Goal: Task Accomplishment & Management: Use online tool/utility

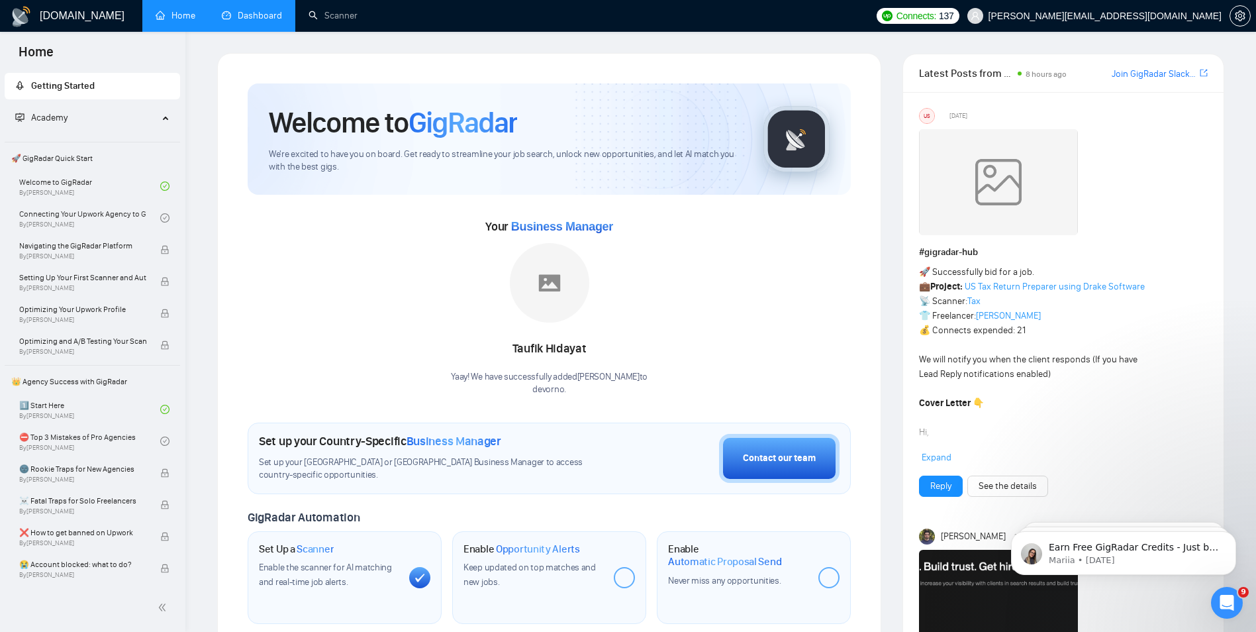
click at [240, 21] on link "Dashboard" at bounding box center [252, 15] width 60 height 11
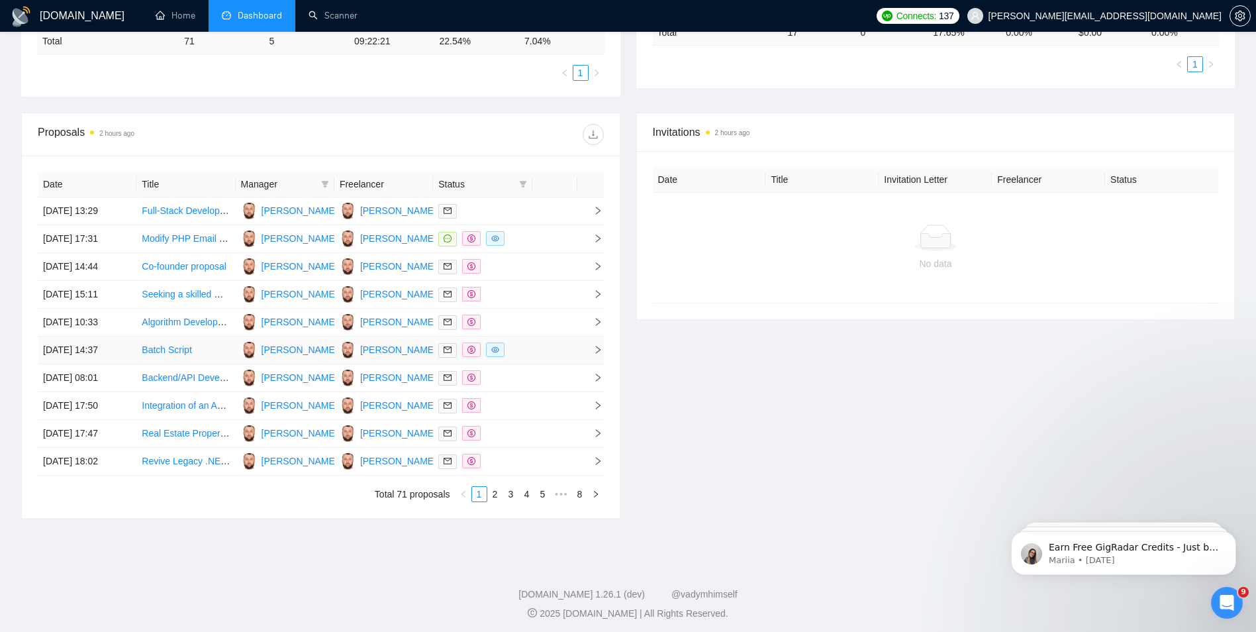
scroll to position [349, 0]
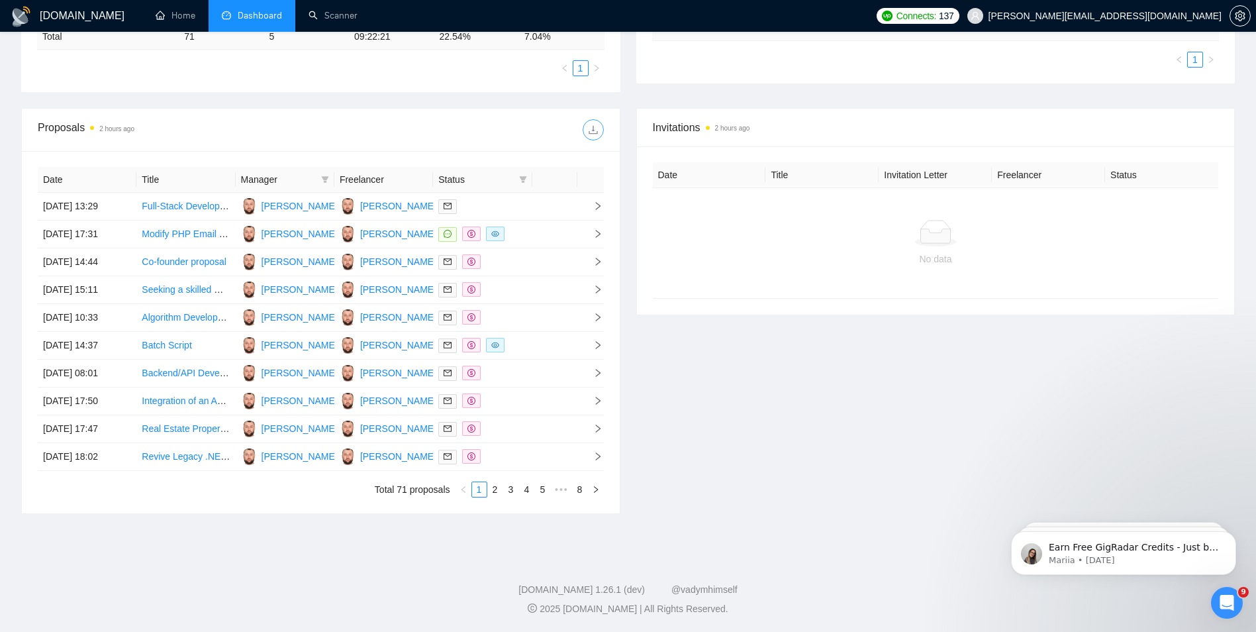
drag, startPoint x: 595, startPoint y: 132, endPoint x: 541, endPoint y: 166, distance: 63.9
click at [535, 152] on div "Proposals 2 hours ago Date Title Manager Freelancer Status [DATE] 13:29 Full-St…" at bounding box center [320, 311] width 599 height 406
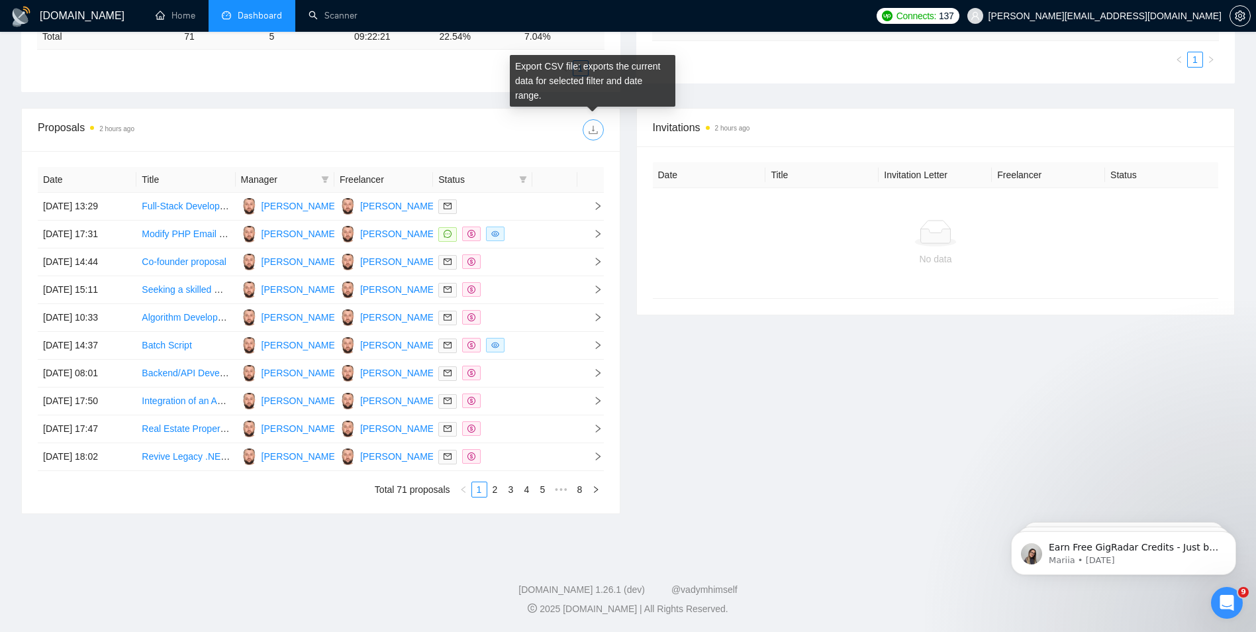
click at [593, 122] on button "button" at bounding box center [593, 129] width 21 height 21
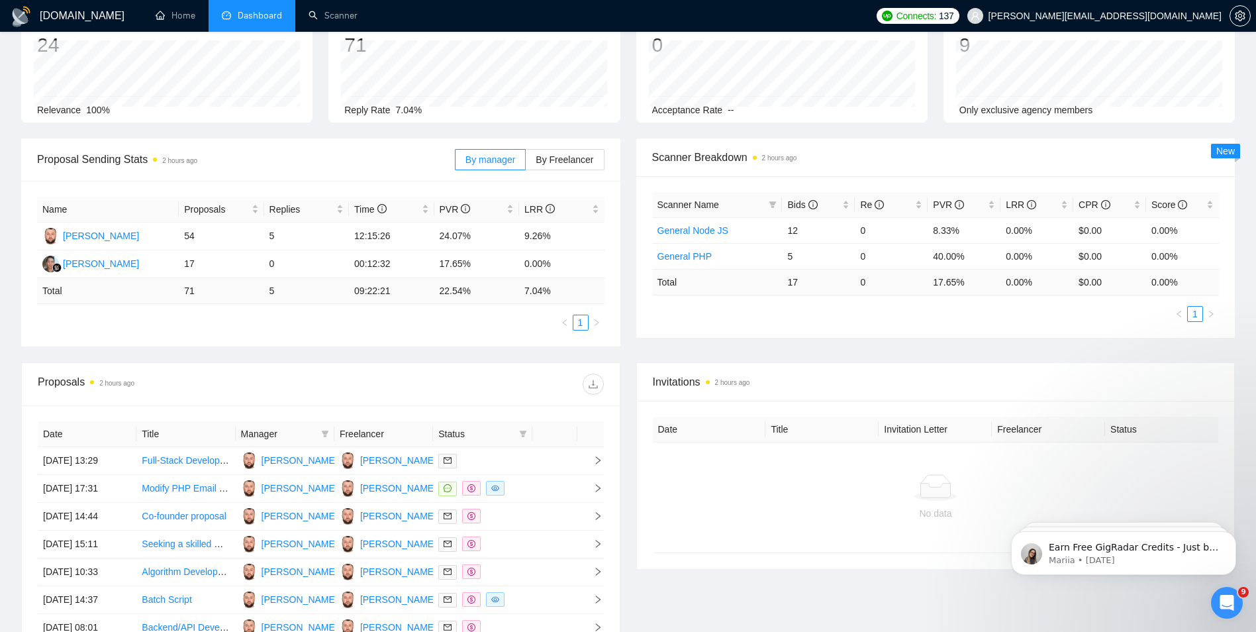
scroll to position [0, 0]
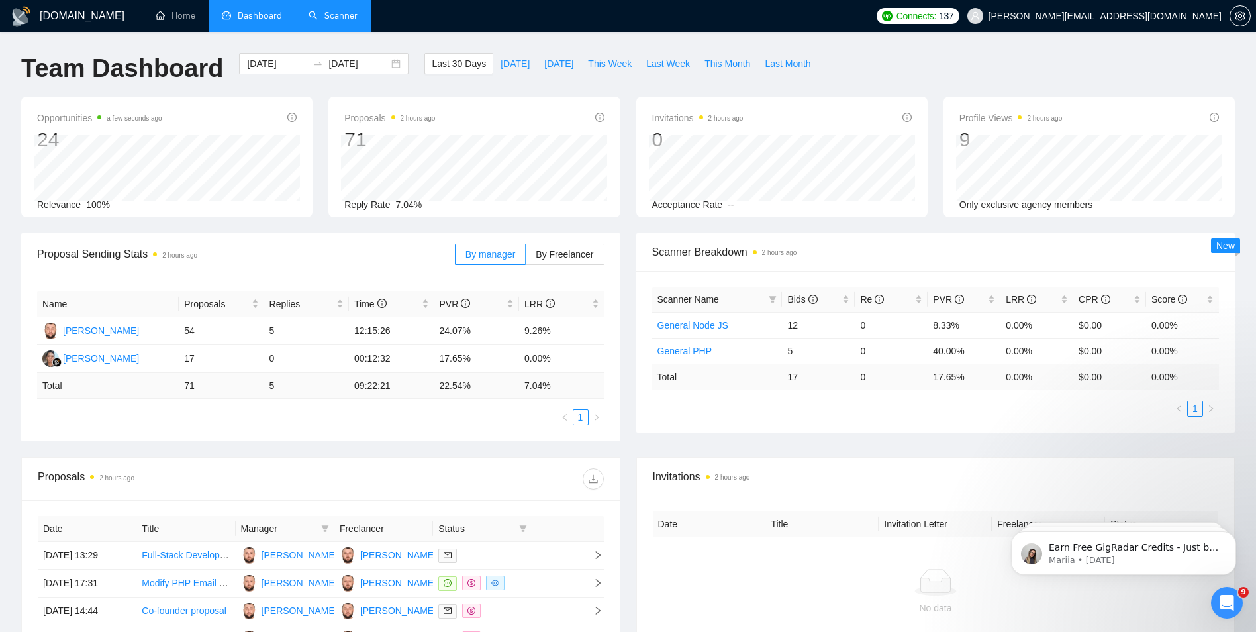
click at [330, 21] on link "Scanner" at bounding box center [333, 15] width 49 height 11
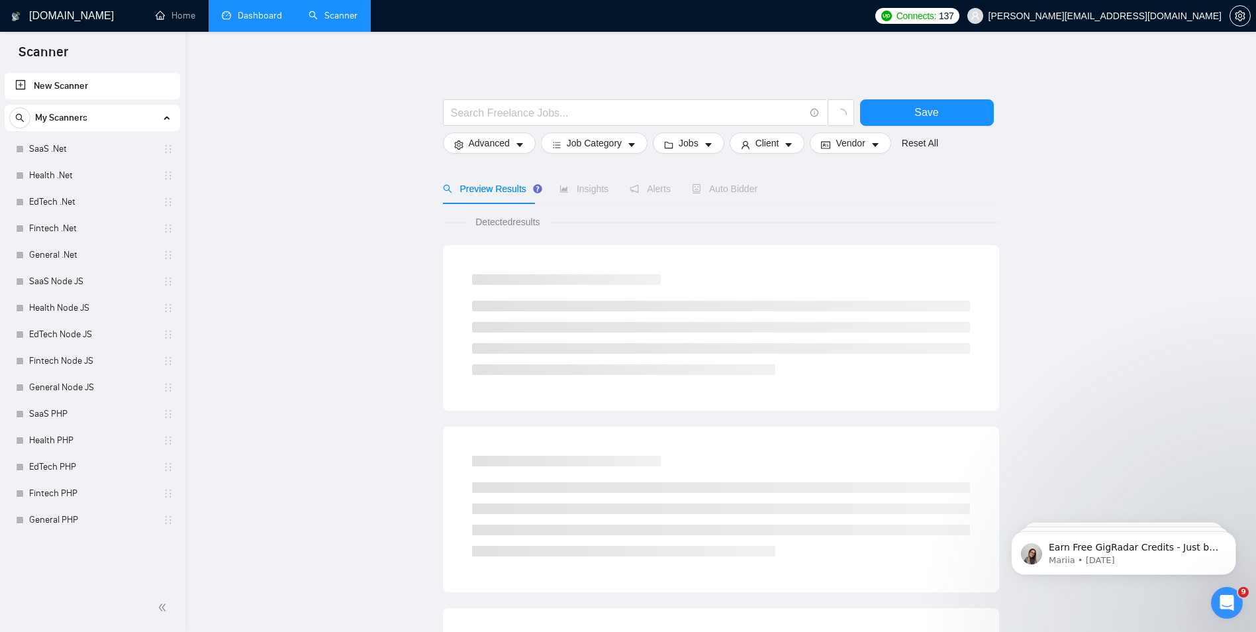
click at [83, 80] on link "New Scanner" at bounding box center [92, 86] width 154 height 26
click at [506, 115] on input "text" at bounding box center [628, 113] width 354 height 17
click at [512, 86] on div at bounding box center [721, 92] width 556 height 13
click at [22, 85] on link "New Scanner" at bounding box center [92, 86] width 154 height 26
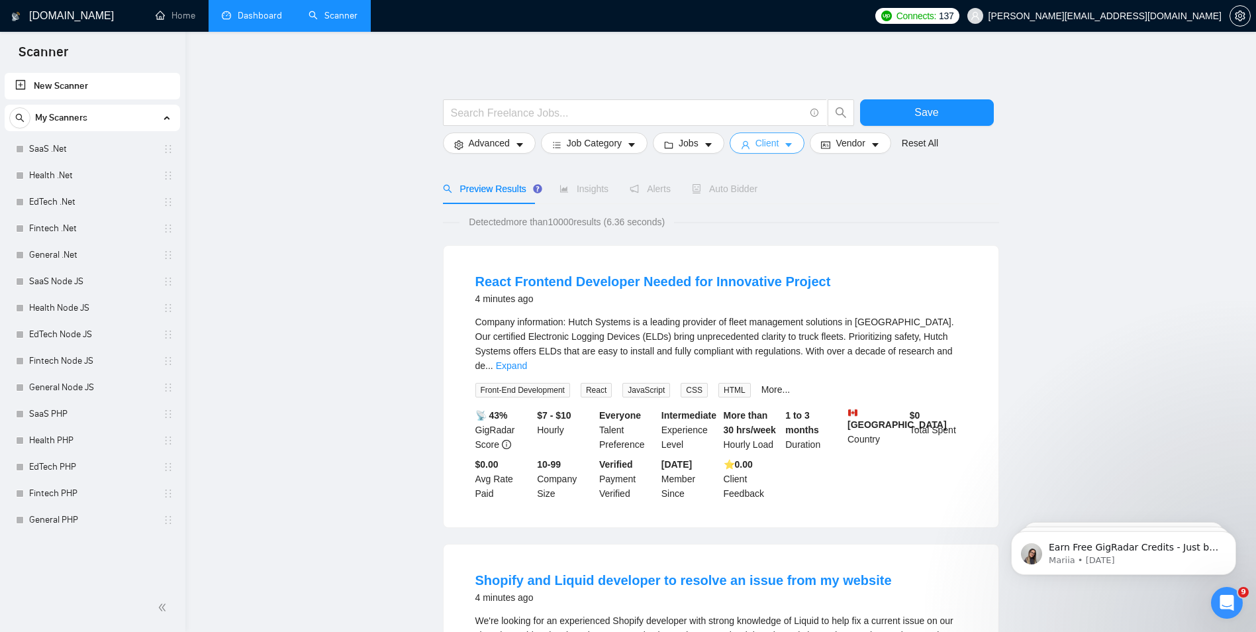
click at [774, 148] on span "Client" at bounding box center [767, 143] width 24 height 15
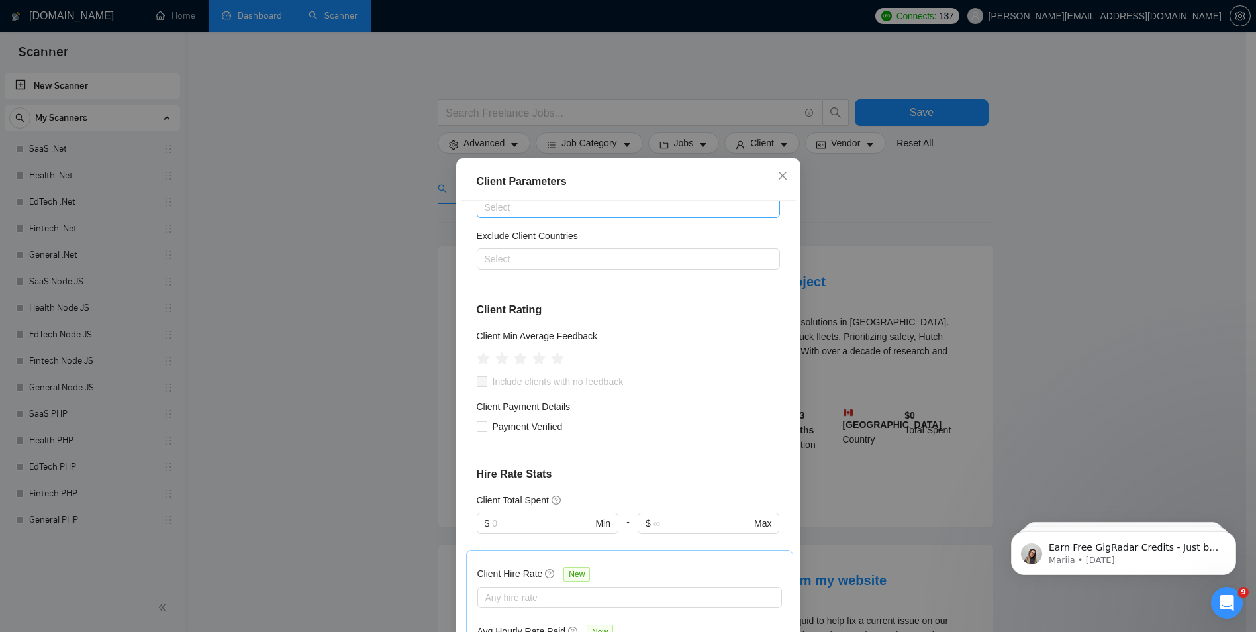
click at [574, 217] on div "Select" at bounding box center [628, 207] width 303 height 21
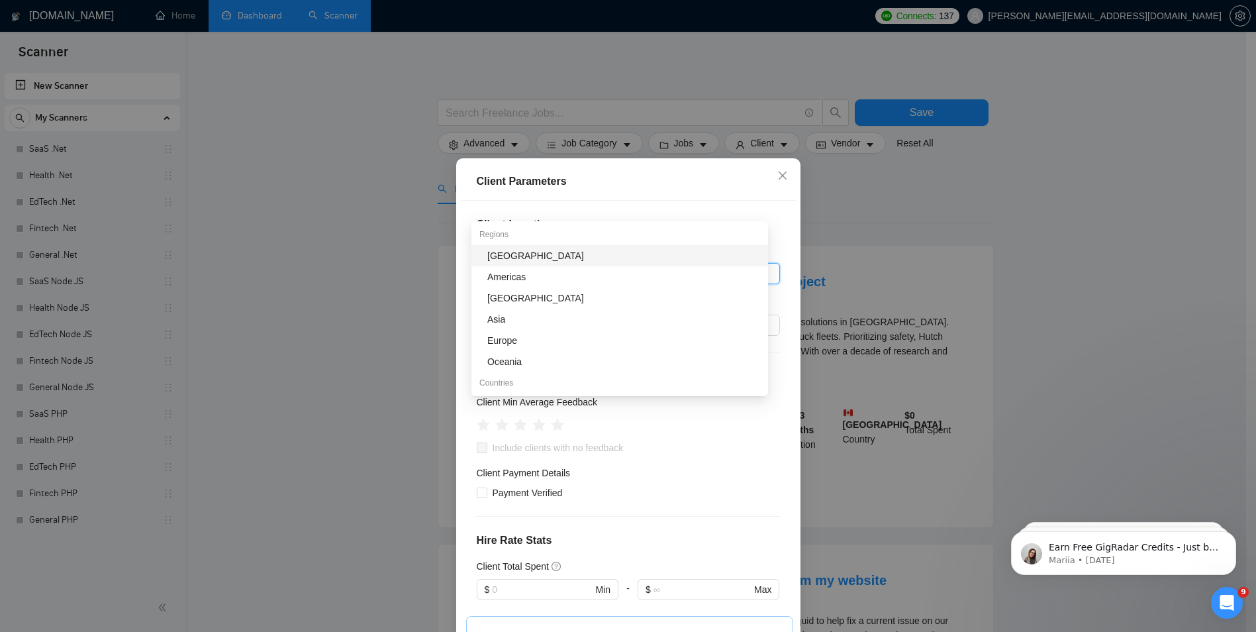
click at [601, 213] on div "Client Location Include Client Countries Select Exclude Client Countries Select…" at bounding box center [628, 422] width 335 height 442
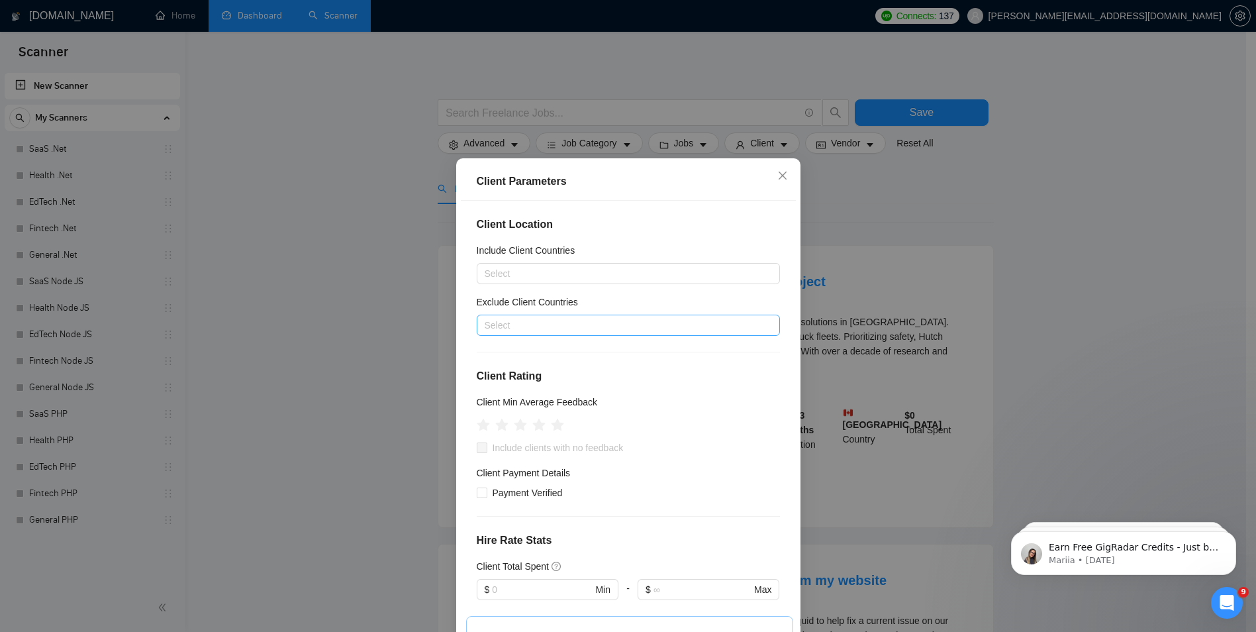
click at [546, 326] on div at bounding box center [621, 325] width 283 height 16
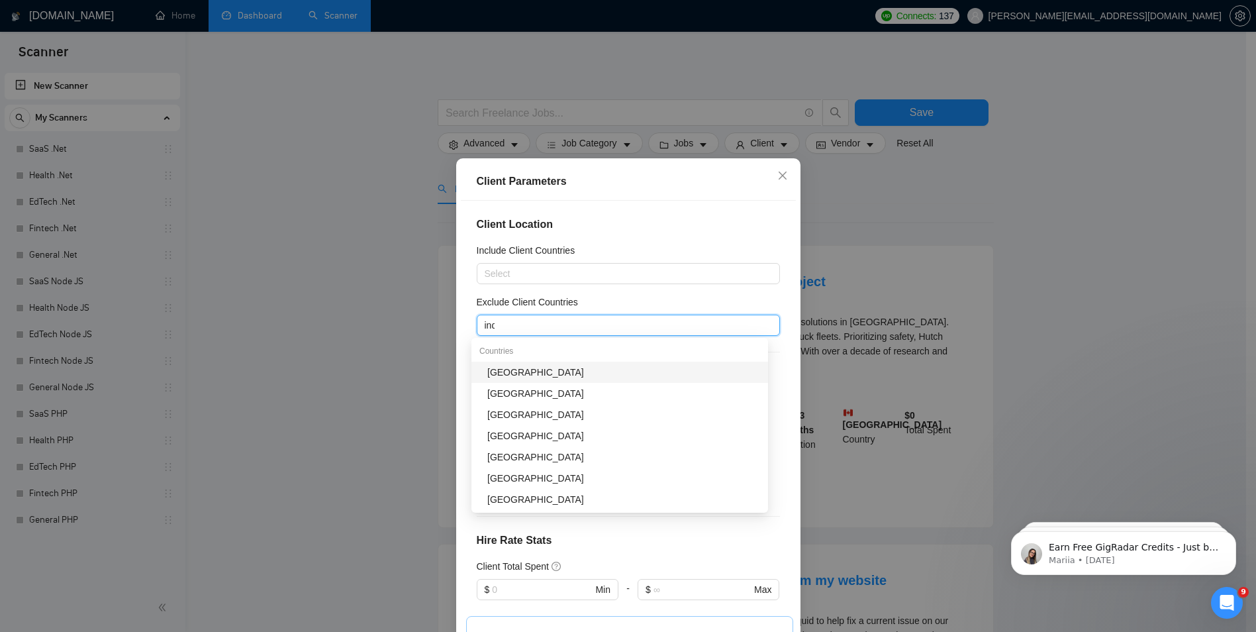
type input "indi"
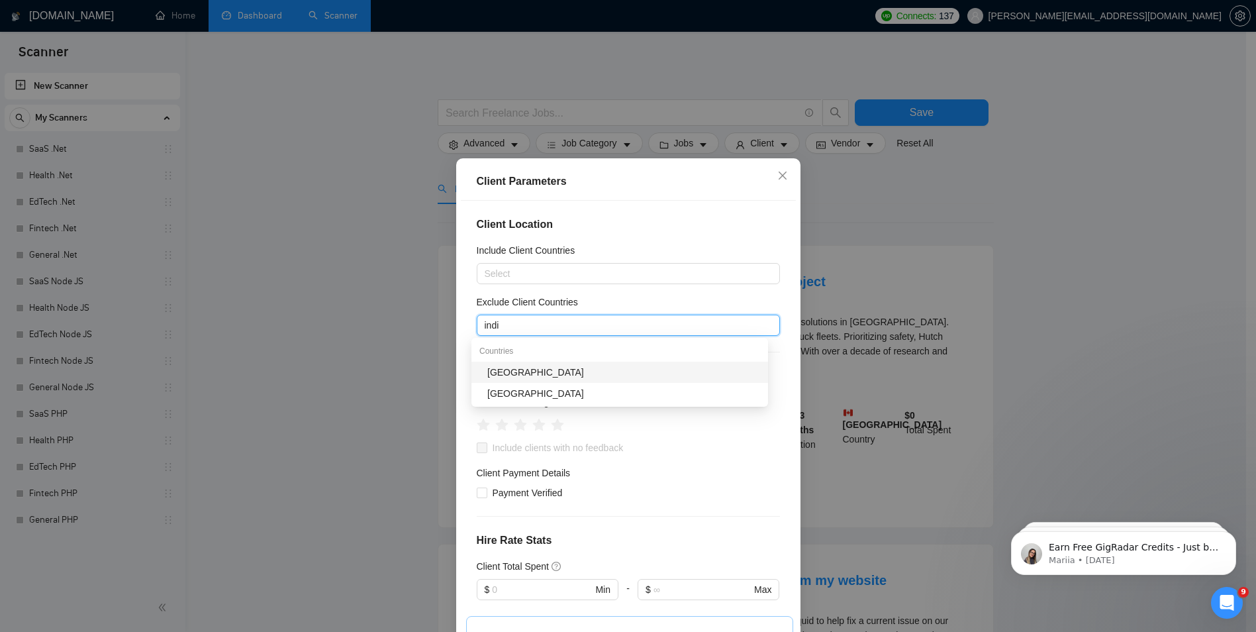
click at [538, 368] on div "[GEOGRAPHIC_DATA]" at bounding box center [623, 372] width 273 height 15
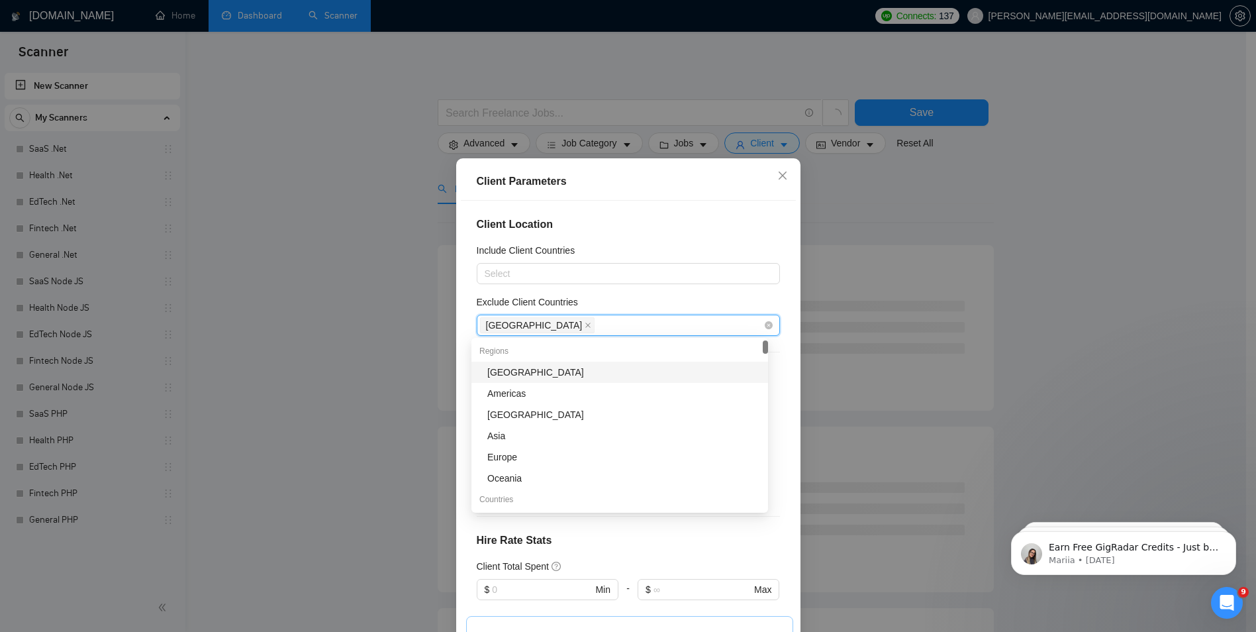
click at [567, 330] on div "[GEOGRAPHIC_DATA]" at bounding box center [621, 325] width 283 height 19
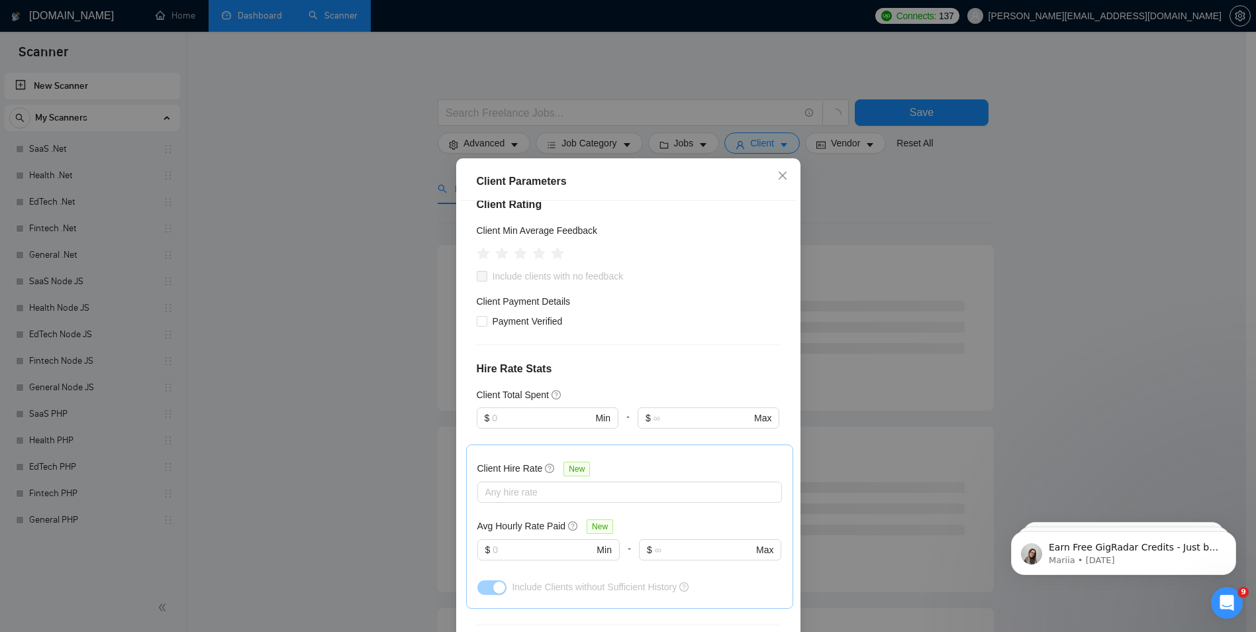
scroll to position [199, 0]
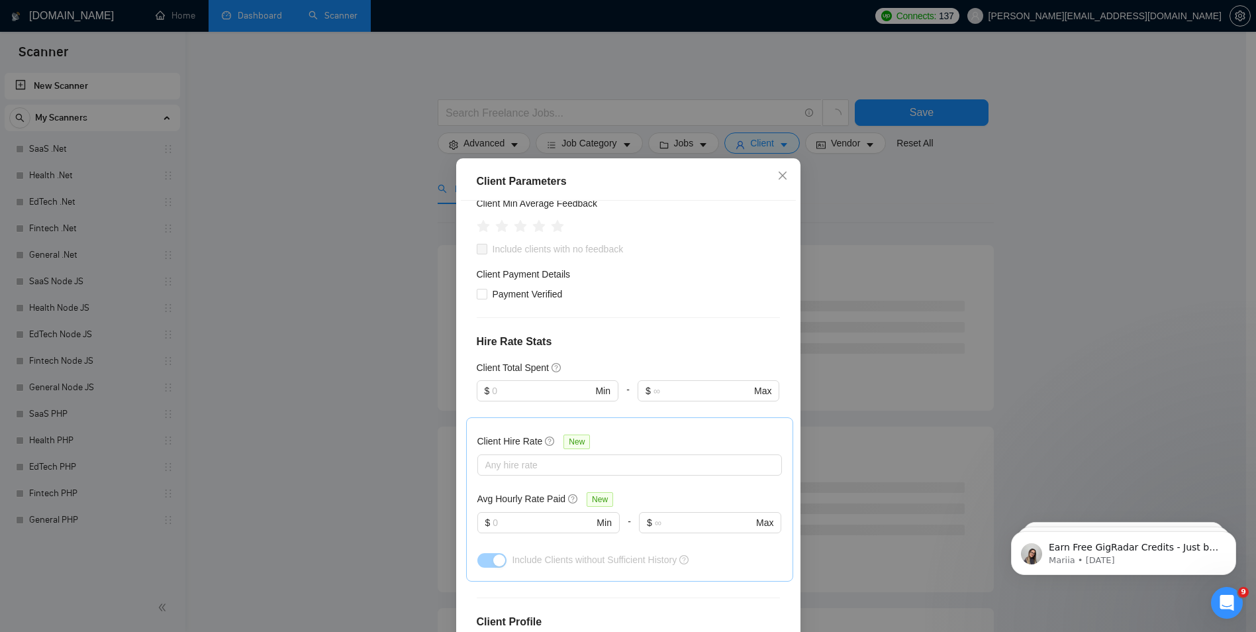
click at [535, 303] on div "Client Location Include Client Countries Select Exclude Client Countries [GEOGR…" at bounding box center [628, 422] width 335 height 442
click at [532, 297] on span "Payment Verified" at bounding box center [527, 294] width 81 height 15
click at [486, 297] on input "Payment Verified" at bounding box center [481, 293] width 9 height 9
checkbox input "true"
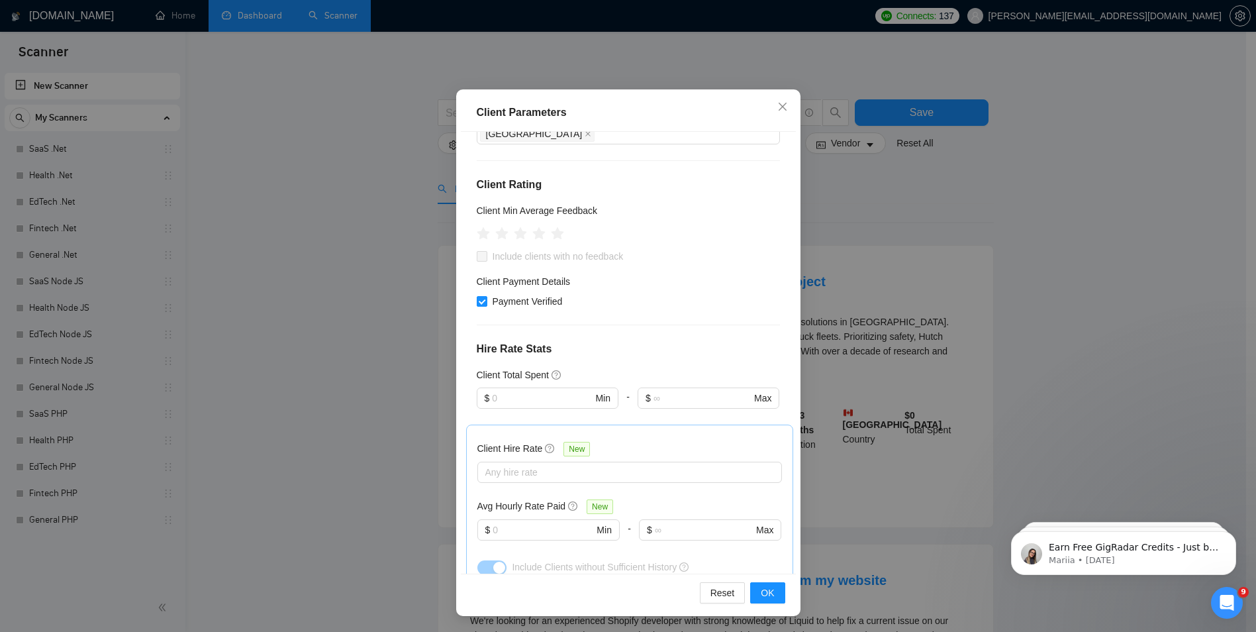
scroll to position [117, 0]
click at [559, 407] on input "text" at bounding box center [542, 403] width 100 height 15
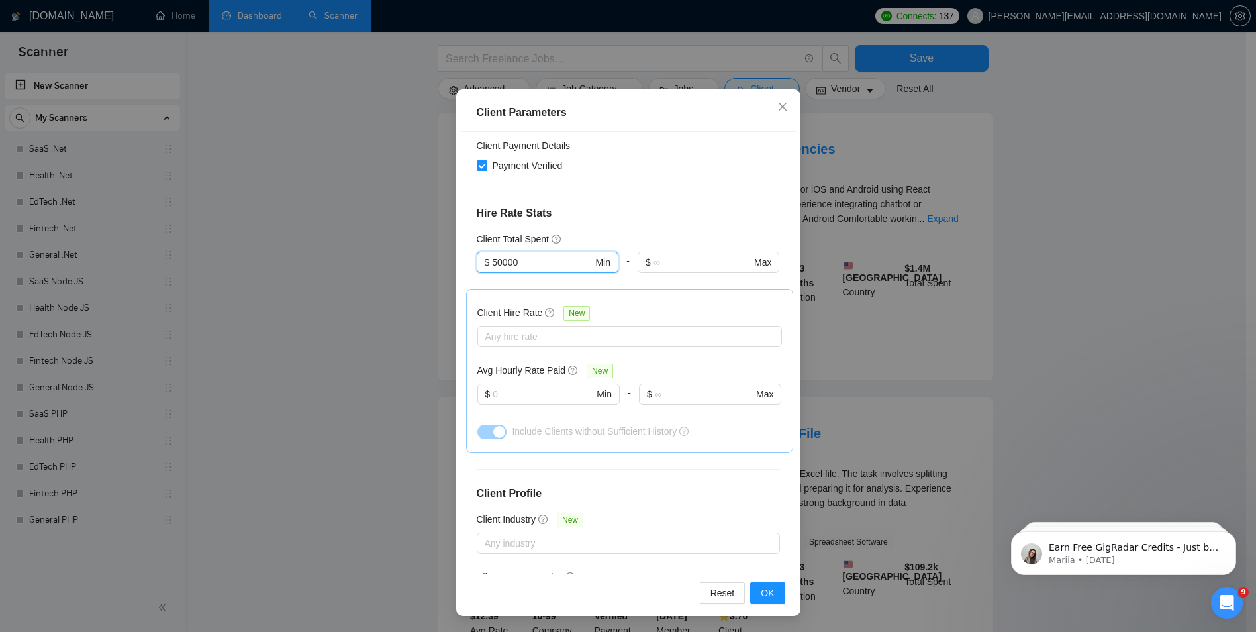
scroll to position [265, 0]
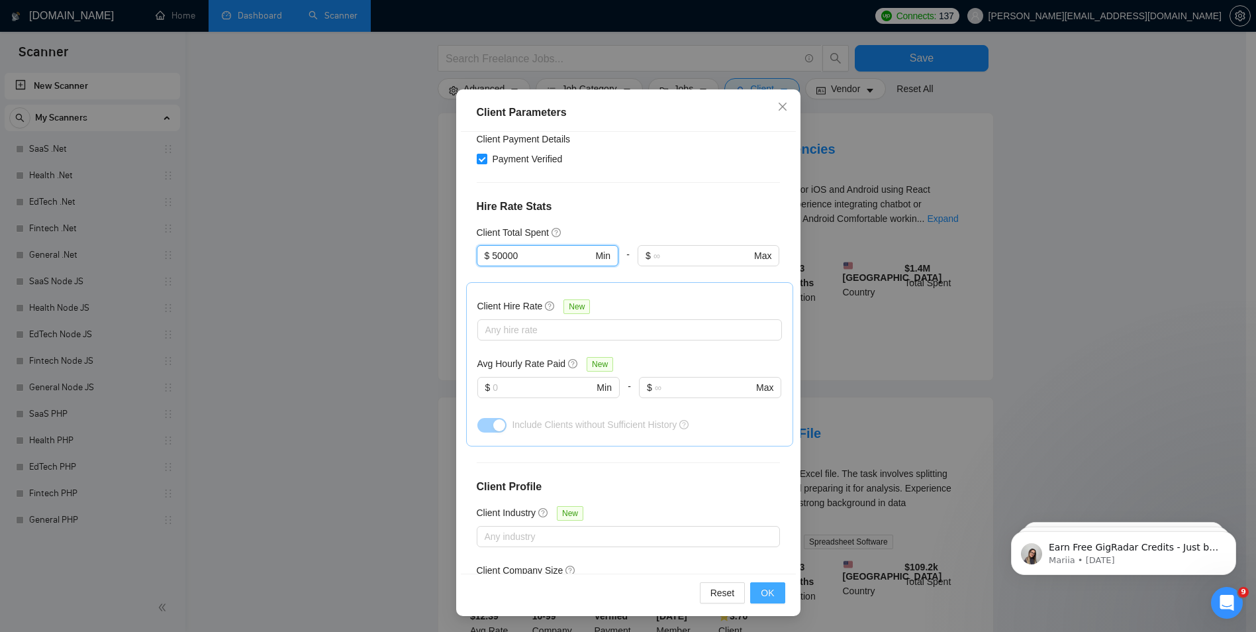
type input "50000"
click at [761, 589] on span "OK" at bounding box center [767, 592] width 13 height 15
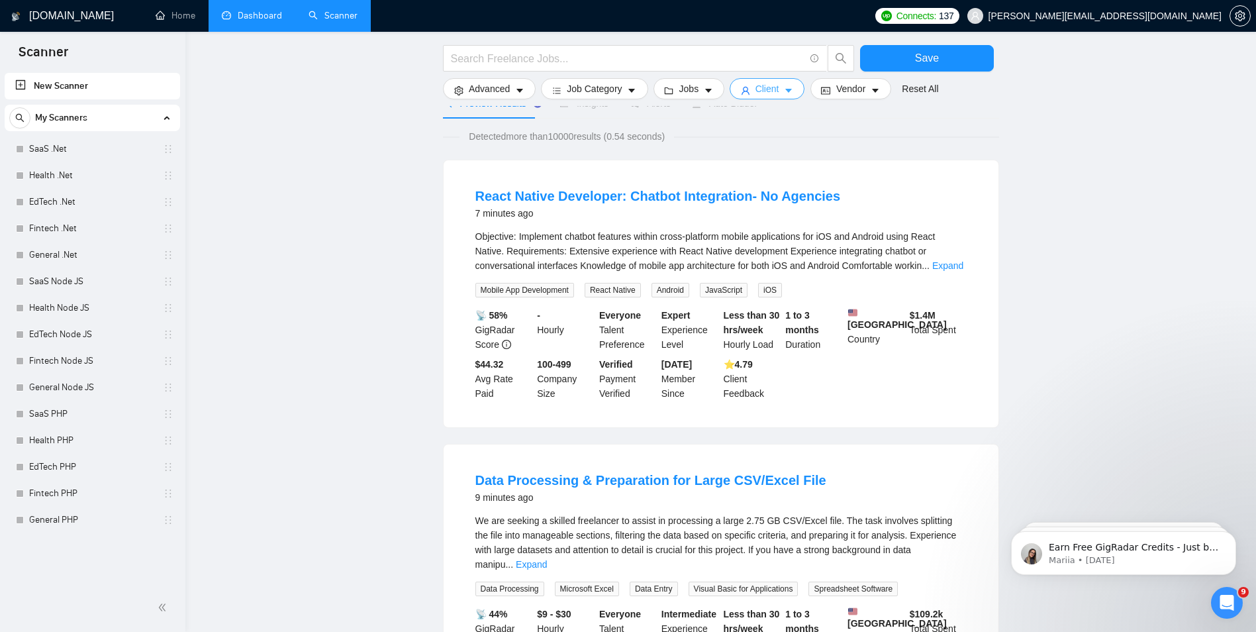
scroll to position [0, 0]
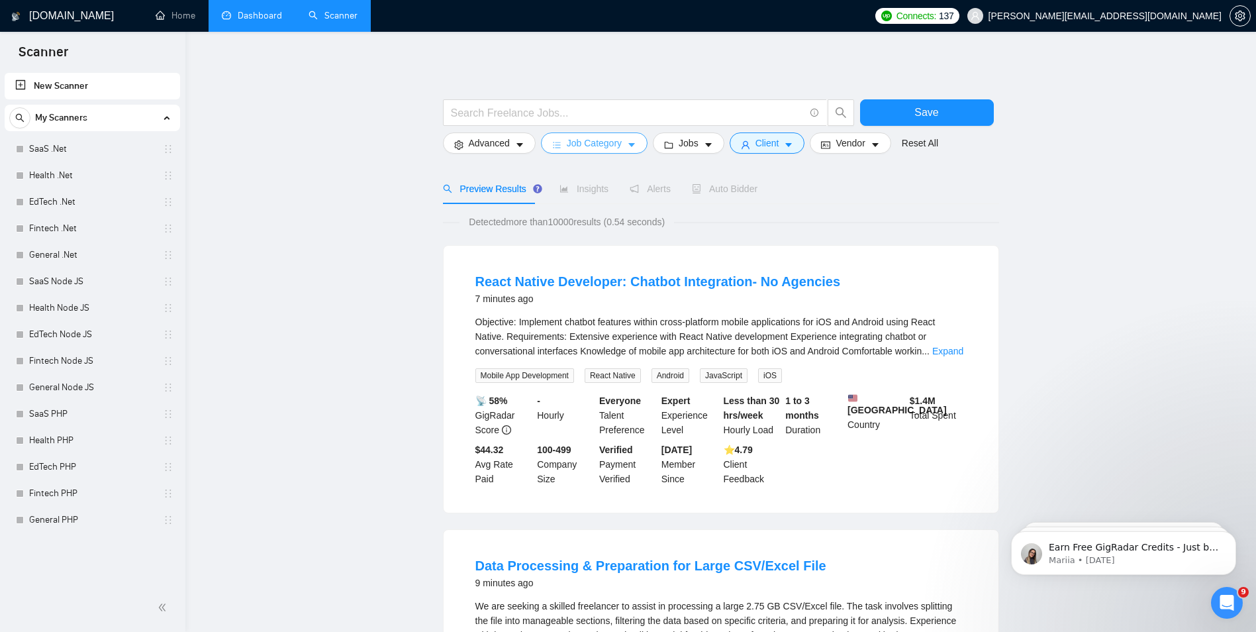
click at [623, 147] on button "Job Category" at bounding box center [594, 142] width 107 height 21
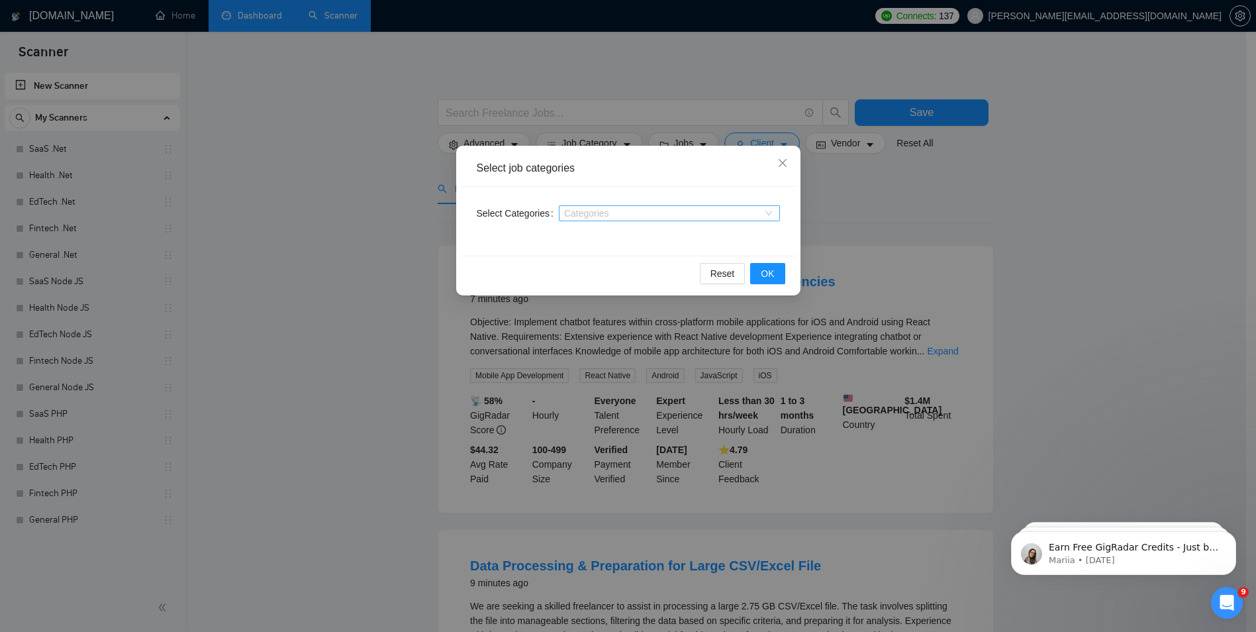
click at [602, 208] on div at bounding box center [662, 213] width 201 height 11
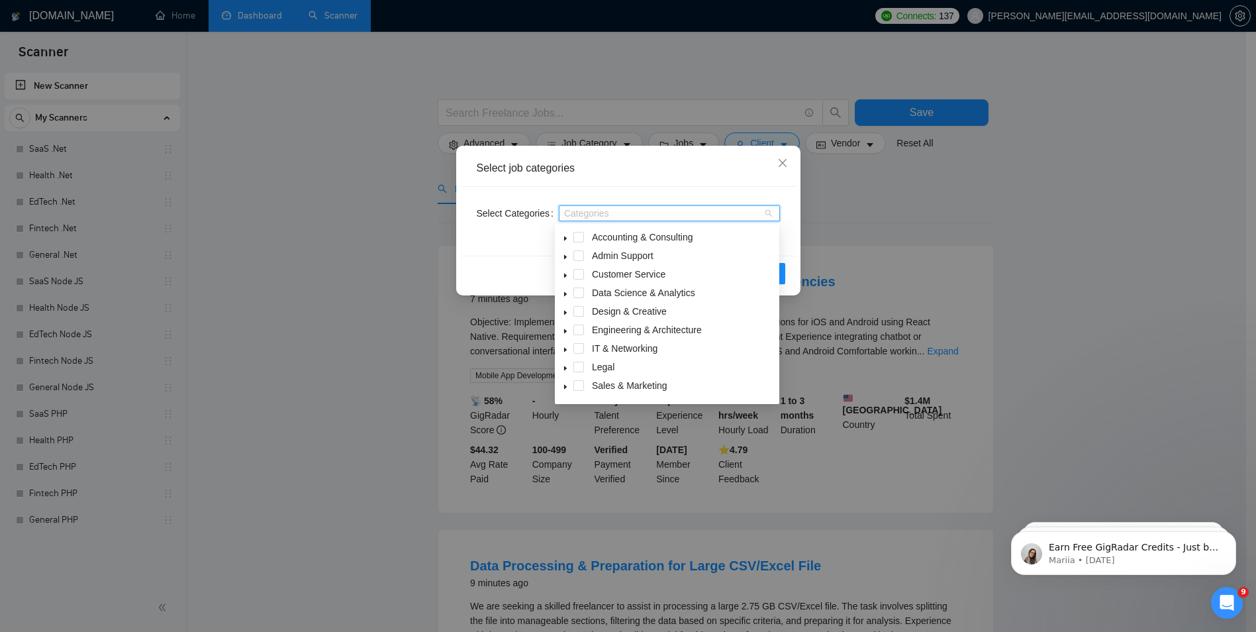
click at [568, 297] on icon "caret-down" at bounding box center [565, 294] width 7 height 7
click at [591, 310] on span at bounding box center [594, 311] width 11 height 11
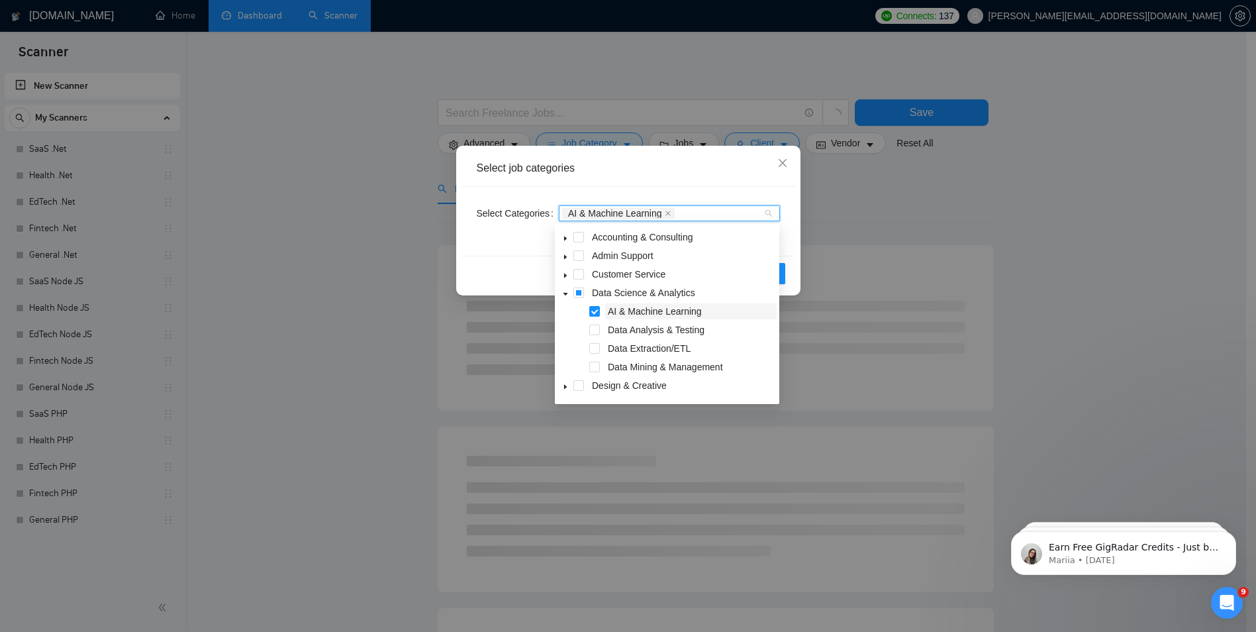
drag, startPoint x: 599, startPoint y: 328, endPoint x: 599, endPoint y: 340, distance: 11.9
click at [599, 329] on span at bounding box center [594, 329] width 11 height 11
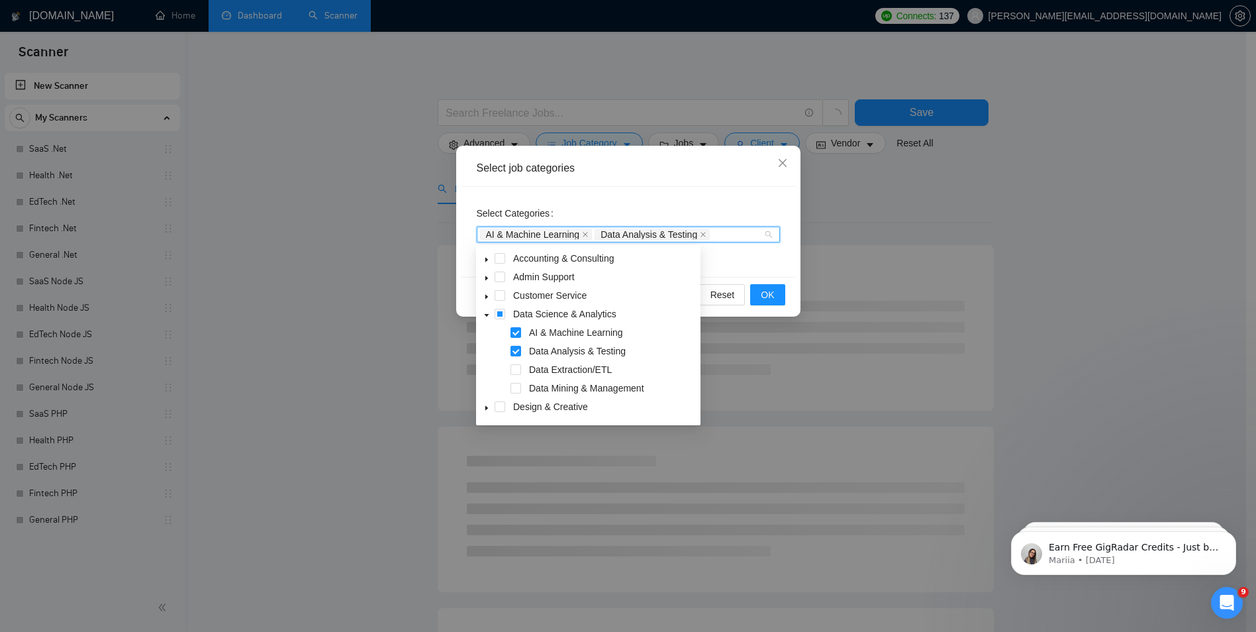
click at [520, 371] on span at bounding box center [515, 369] width 11 height 11
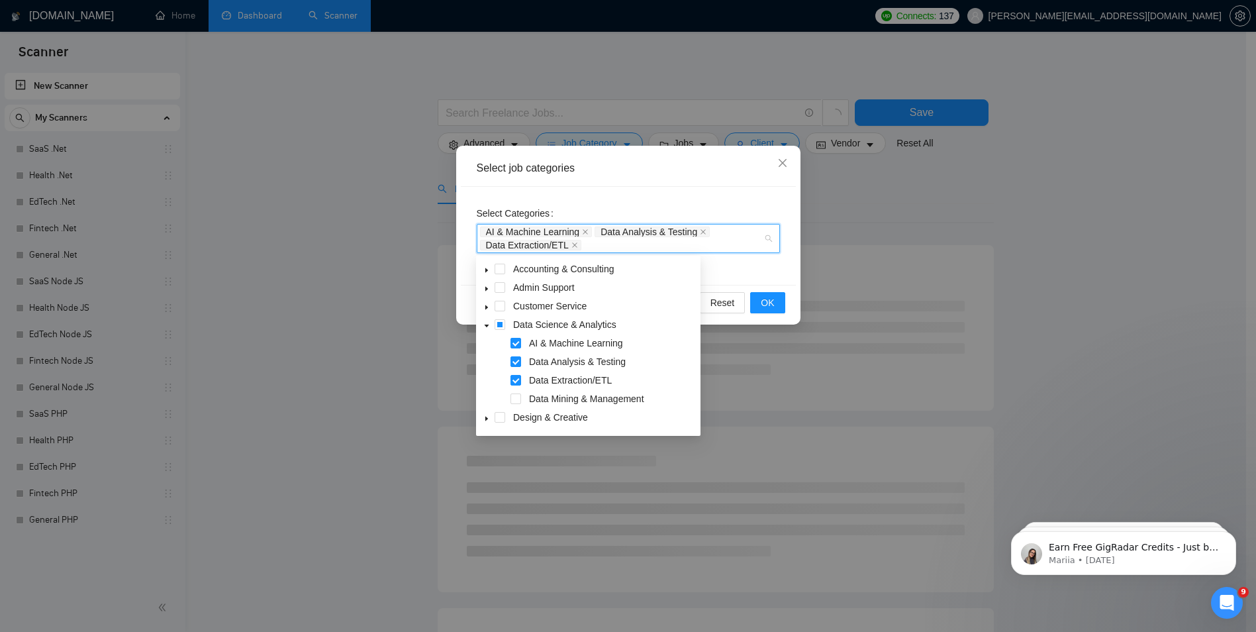
click at [487, 327] on icon "caret-down" at bounding box center [487, 325] width 5 height 3
click at [492, 305] on span at bounding box center [487, 306] width 16 height 16
click at [493, 306] on span at bounding box center [487, 306] width 16 height 16
click at [493, 291] on span at bounding box center [487, 287] width 16 height 16
click at [496, 291] on span at bounding box center [500, 287] width 11 height 11
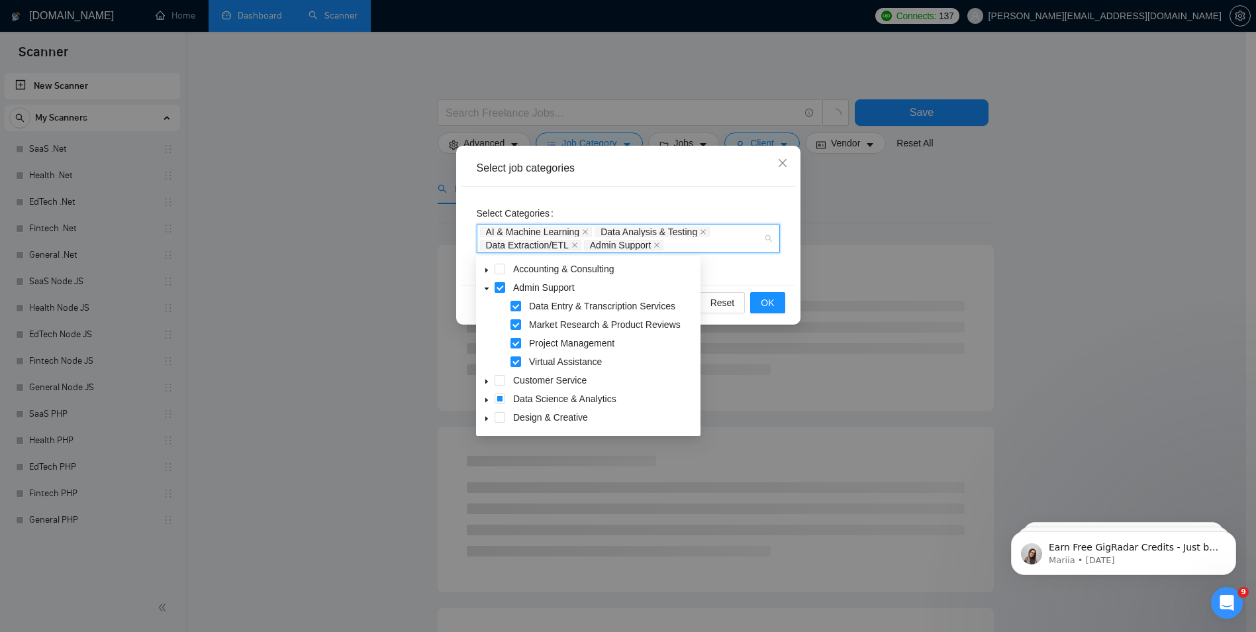
click at [501, 287] on span at bounding box center [500, 287] width 11 height 11
click at [486, 287] on icon "caret-down" at bounding box center [486, 288] width 7 height 7
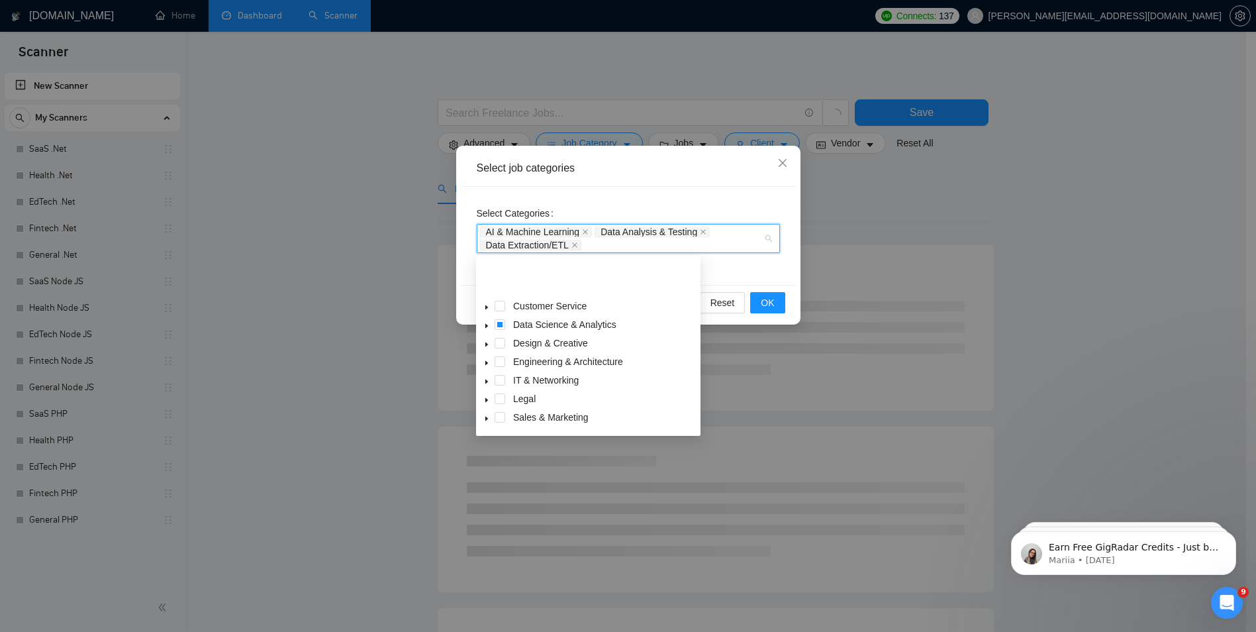
scroll to position [53, 0]
click at [492, 329] on span at bounding box center [487, 327] width 16 height 16
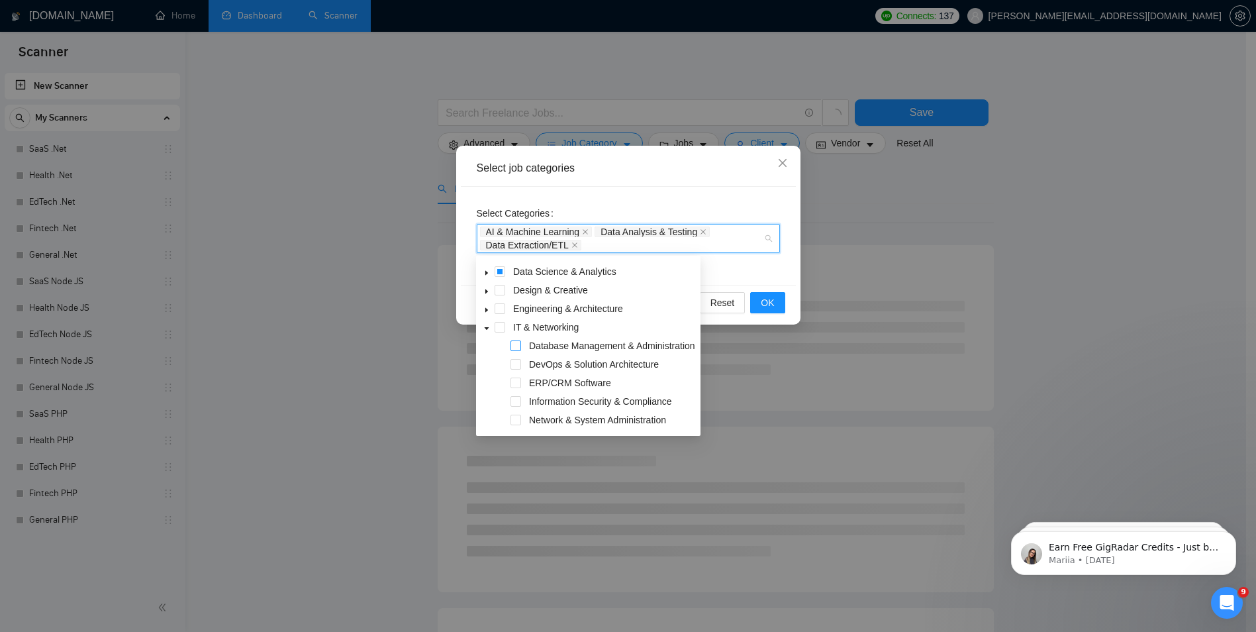
click at [515, 349] on span at bounding box center [515, 345] width 11 height 11
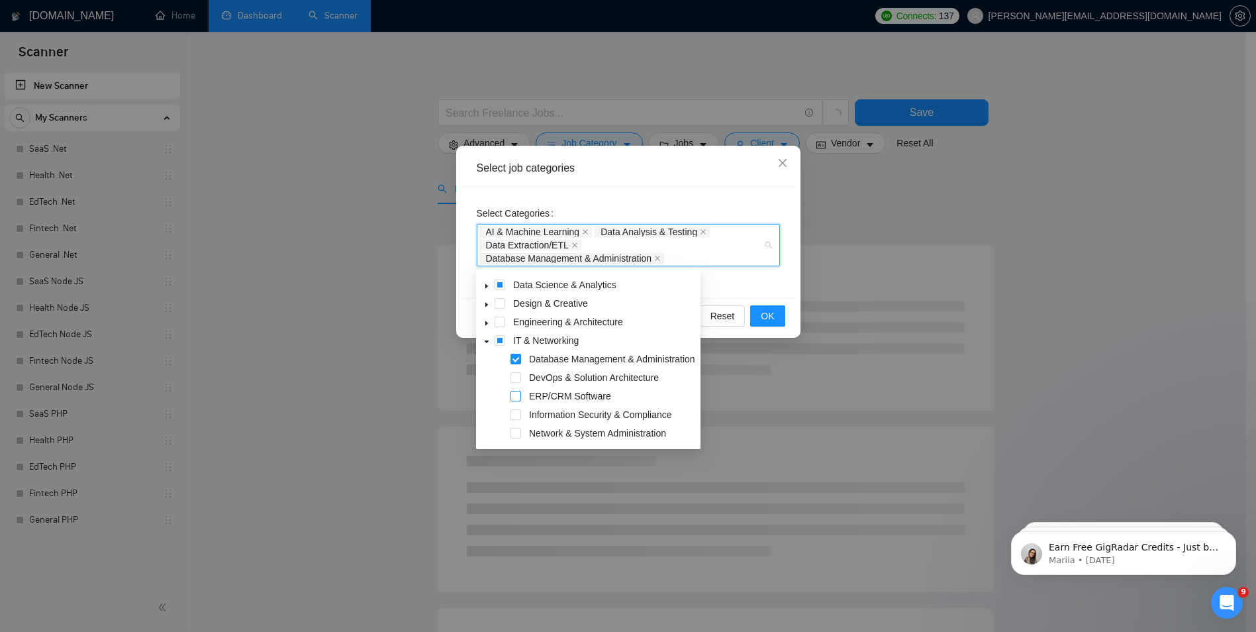
click at [515, 401] on span at bounding box center [515, 396] width 11 height 11
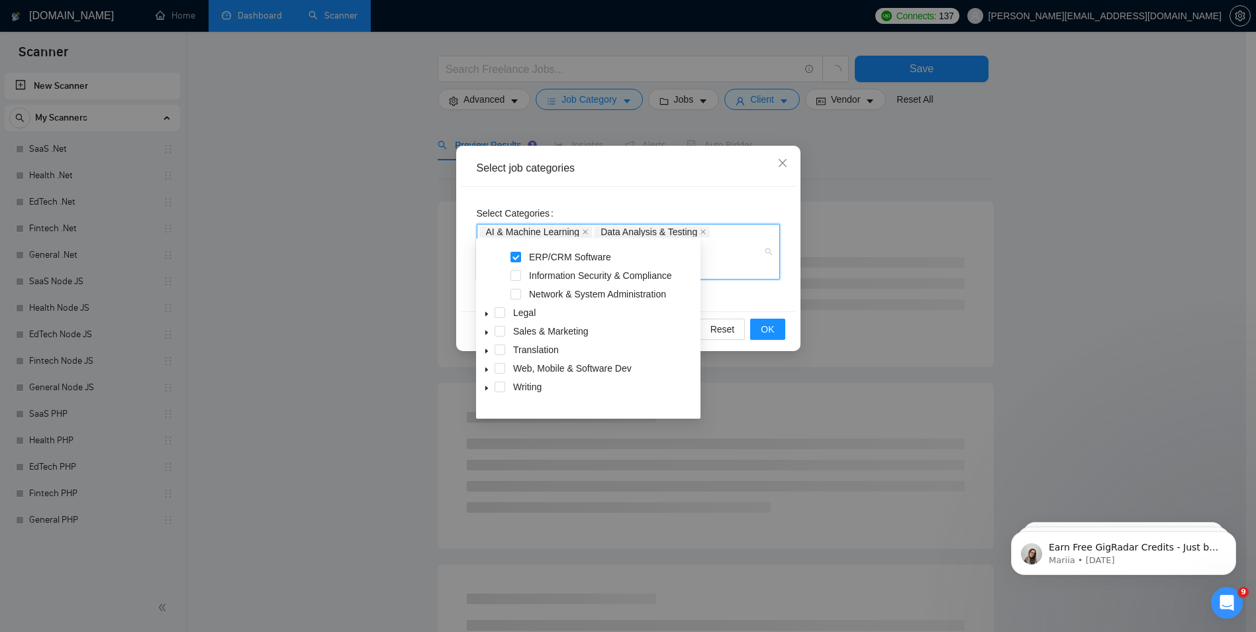
scroll to position [66, 0]
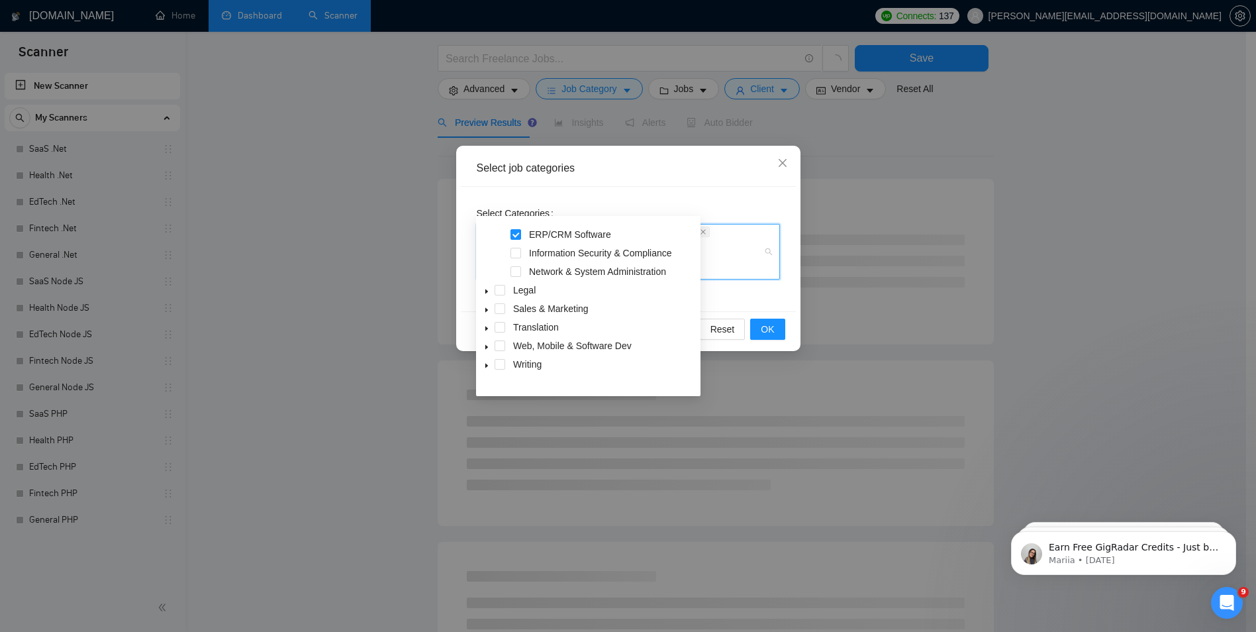
click at [488, 350] on icon "caret-down" at bounding box center [486, 347] width 7 height 7
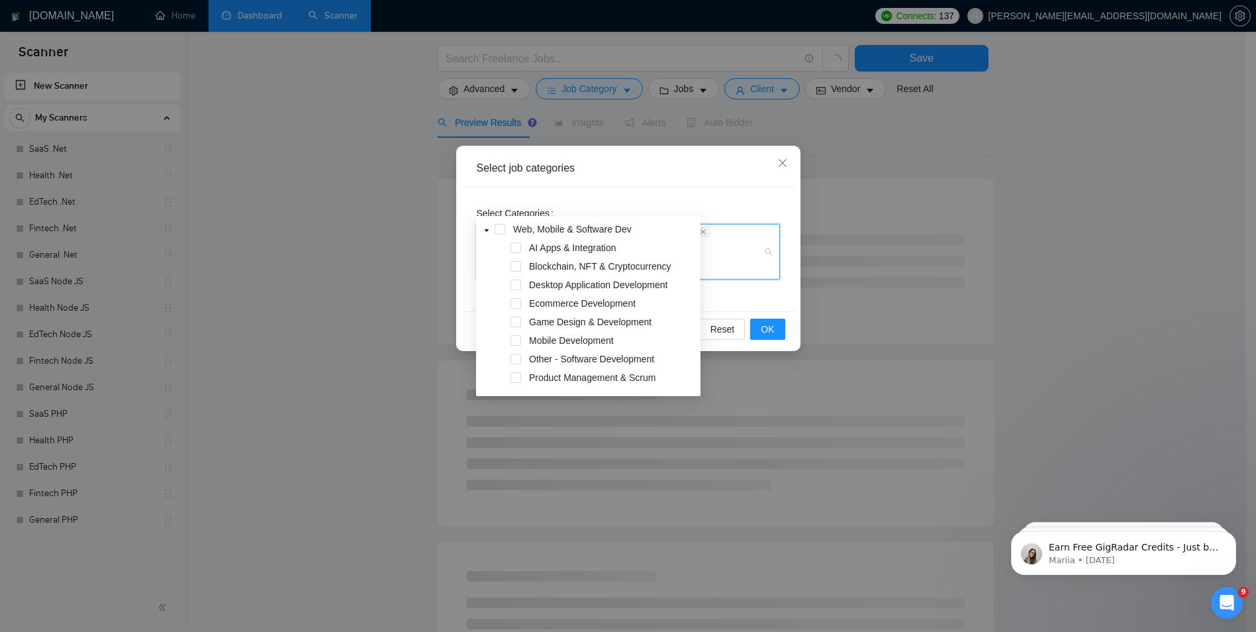
scroll to position [228, 0]
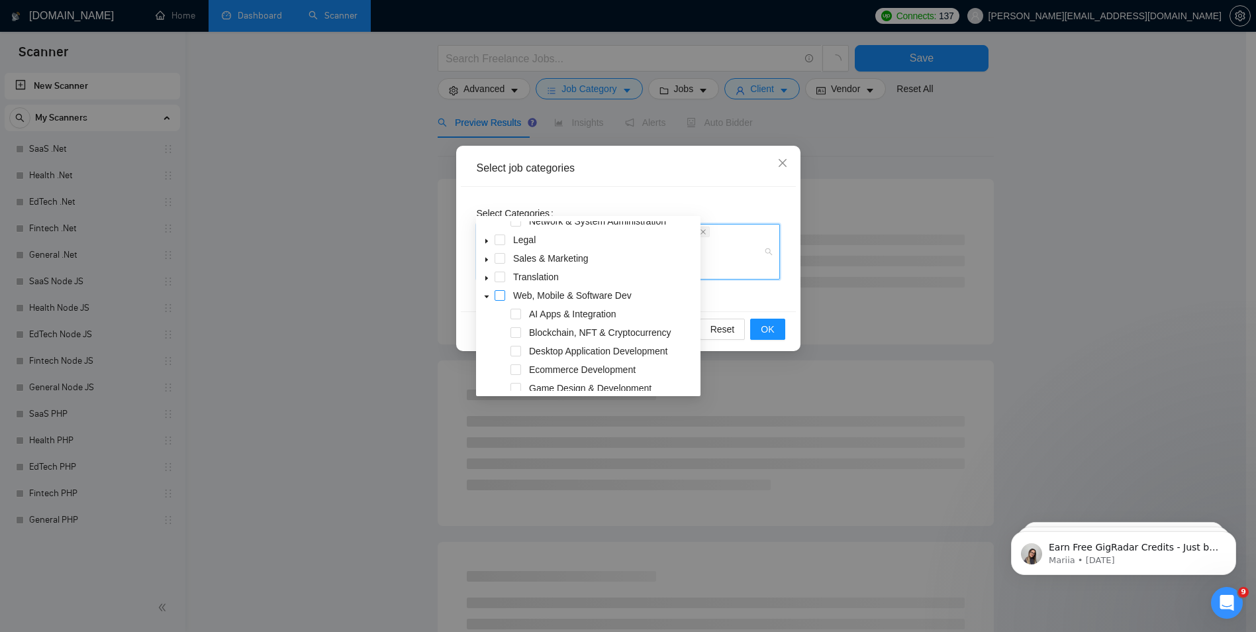
click at [499, 294] on span at bounding box center [500, 295] width 11 height 11
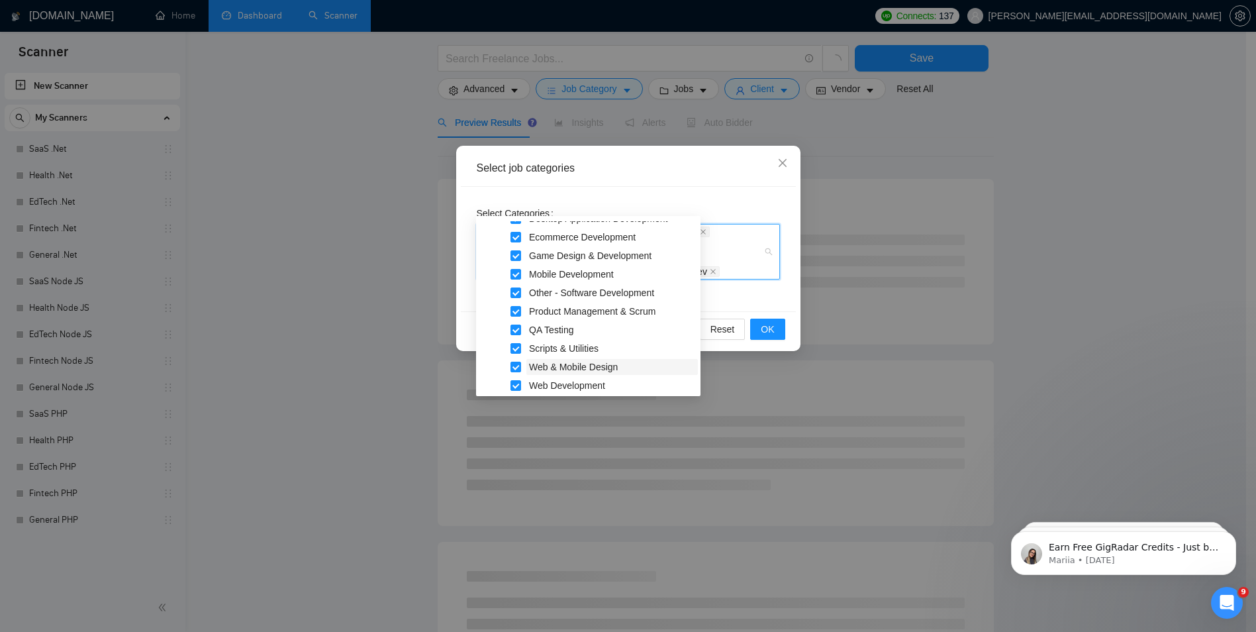
scroll to position [384, 0]
drag, startPoint x: 513, startPoint y: 306, endPoint x: 534, endPoint y: 306, distance: 20.5
click at [518, 306] on span at bounding box center [515, 306] width 11 height 11
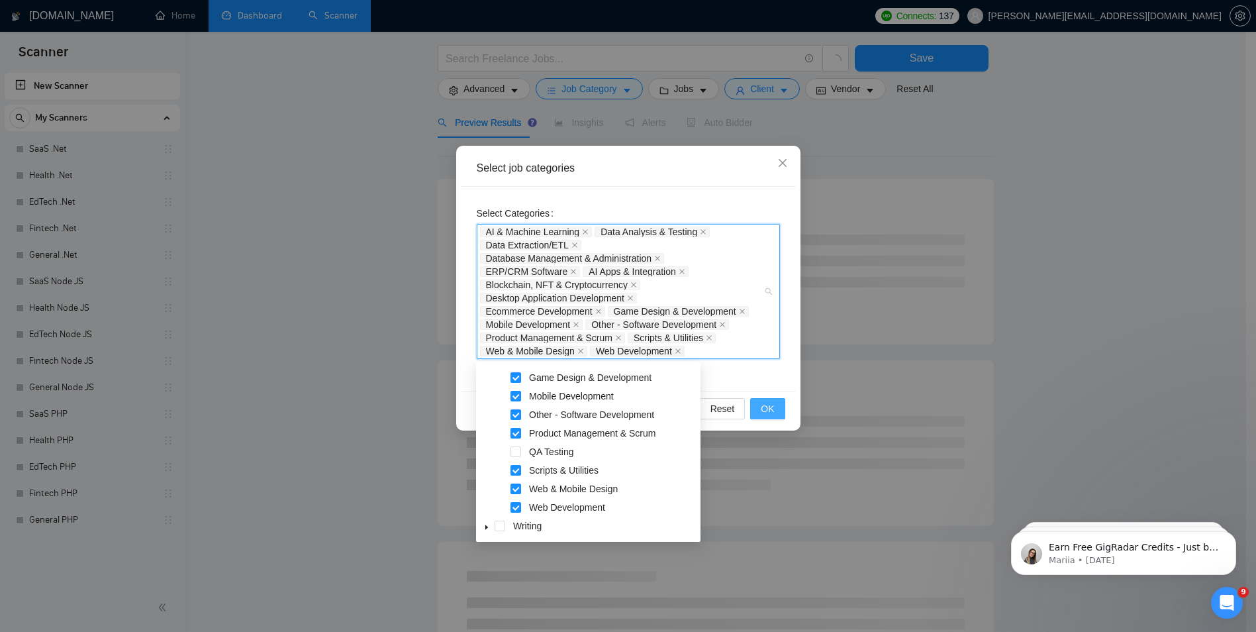
click at [762, 405] on span "OK" at bounding box center [767, 408] width 13 height 15
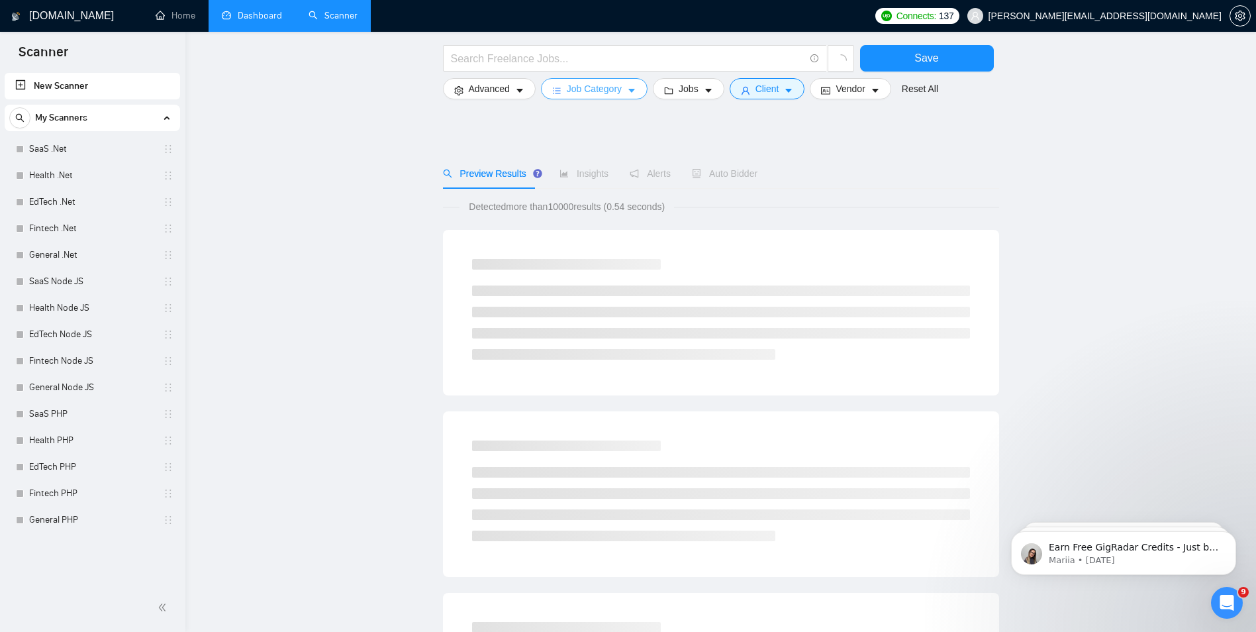
scroll to position [0, 0]
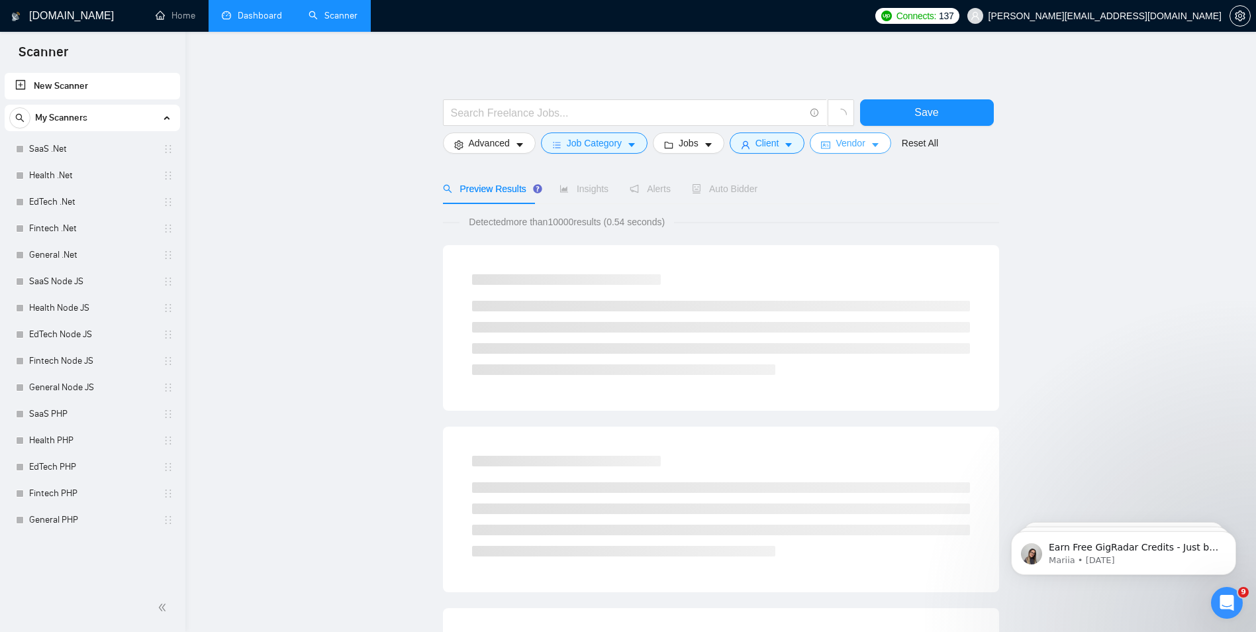
click at [842, 144] on span "Vendor" at bounding box center [850, 143] width 29 height 15
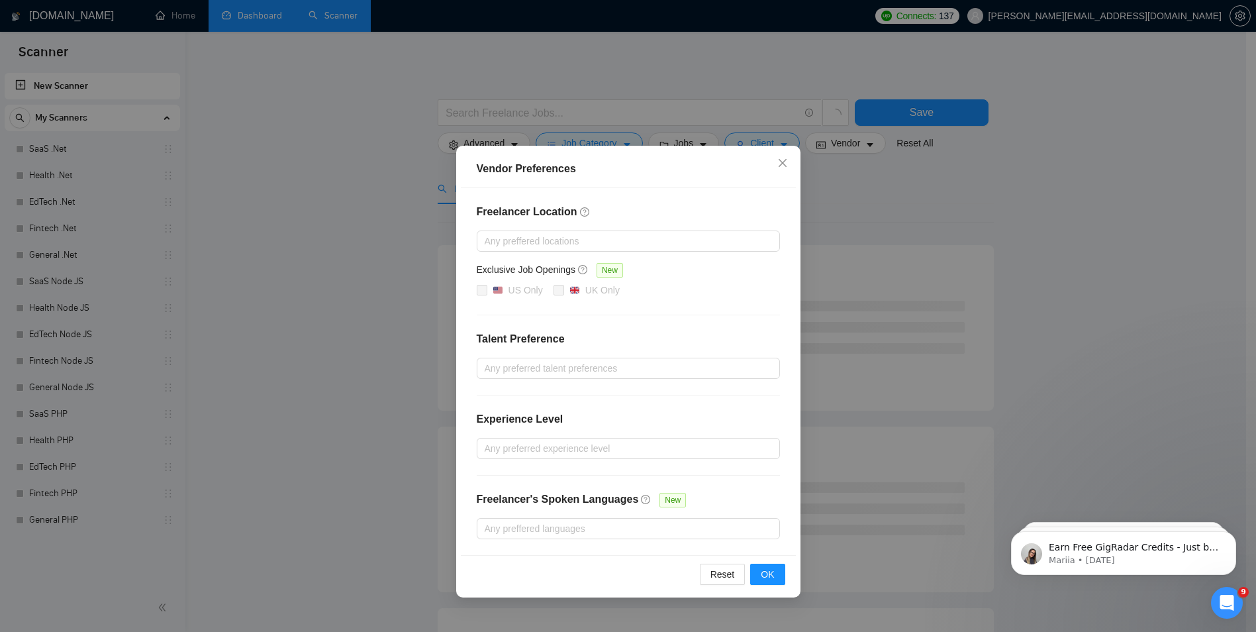
click at [887, 194] on div "Vendor Preferences Freelancer Location Any preffered locations Exclusive Job Op…" at bounding box center [628, 316] width 1256 height 632
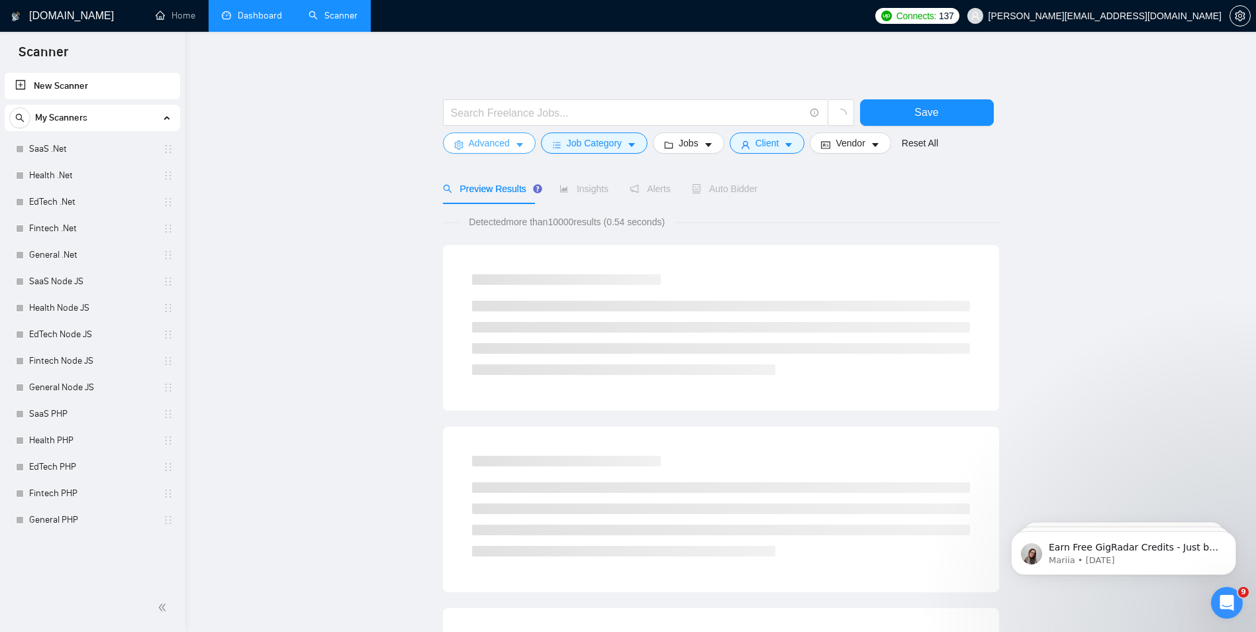
click at [522, 146] on icon "caret-down" at bounding box center [519, 144] width 9 height 9
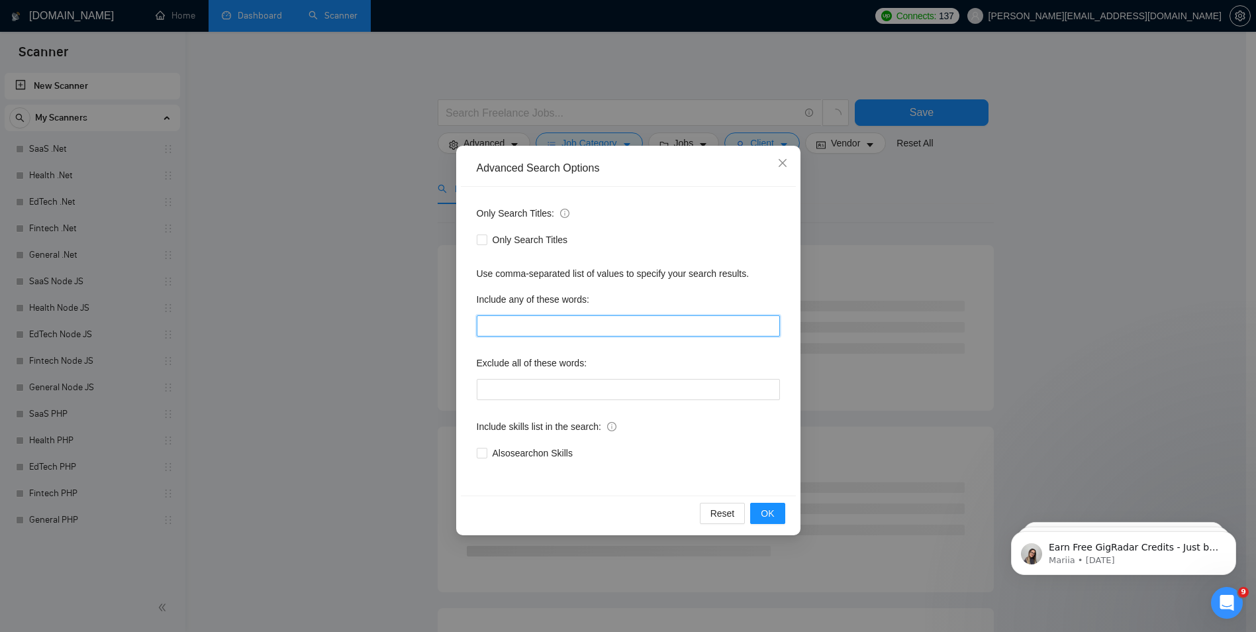
click at [569, 324] on input "text" at bounding box center [628, 325] width 303 height 21
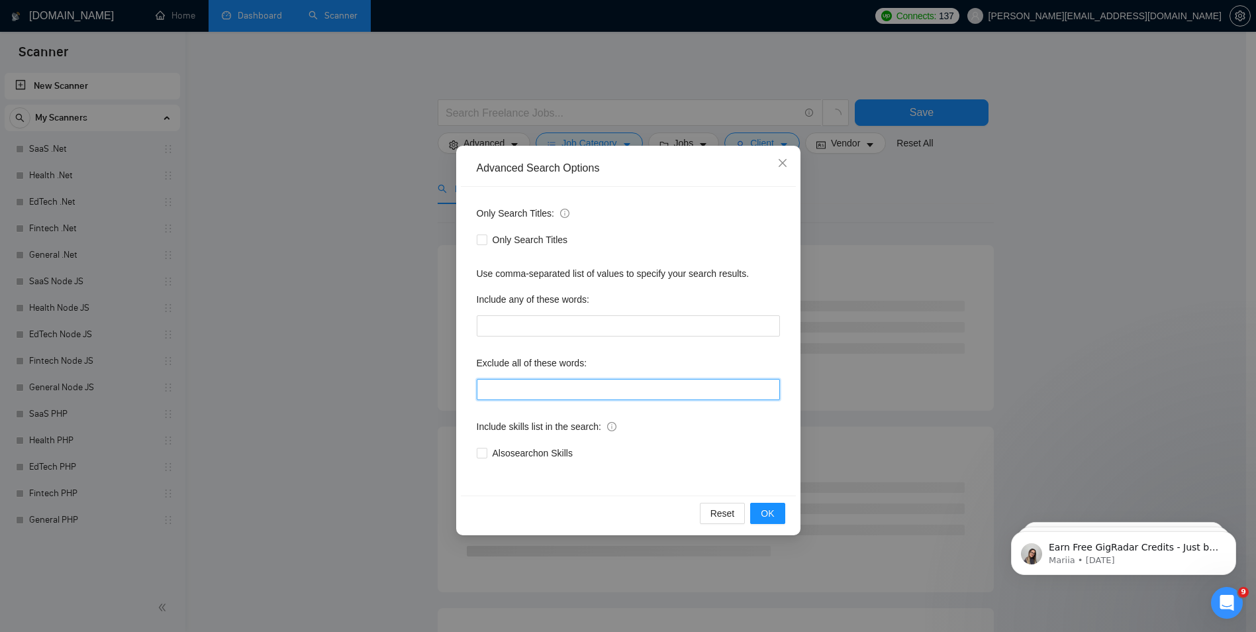
click at [583, 397] on input "text" at bounding box center [628, 389] width 303 height 21
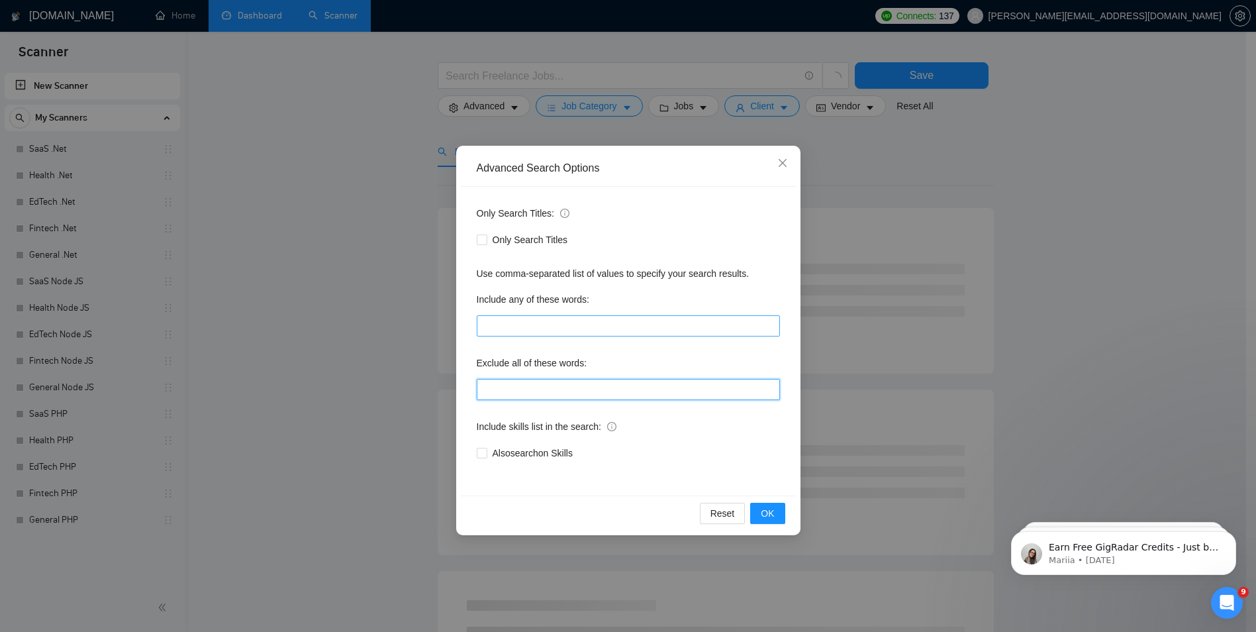
scroll to position [66, 0]
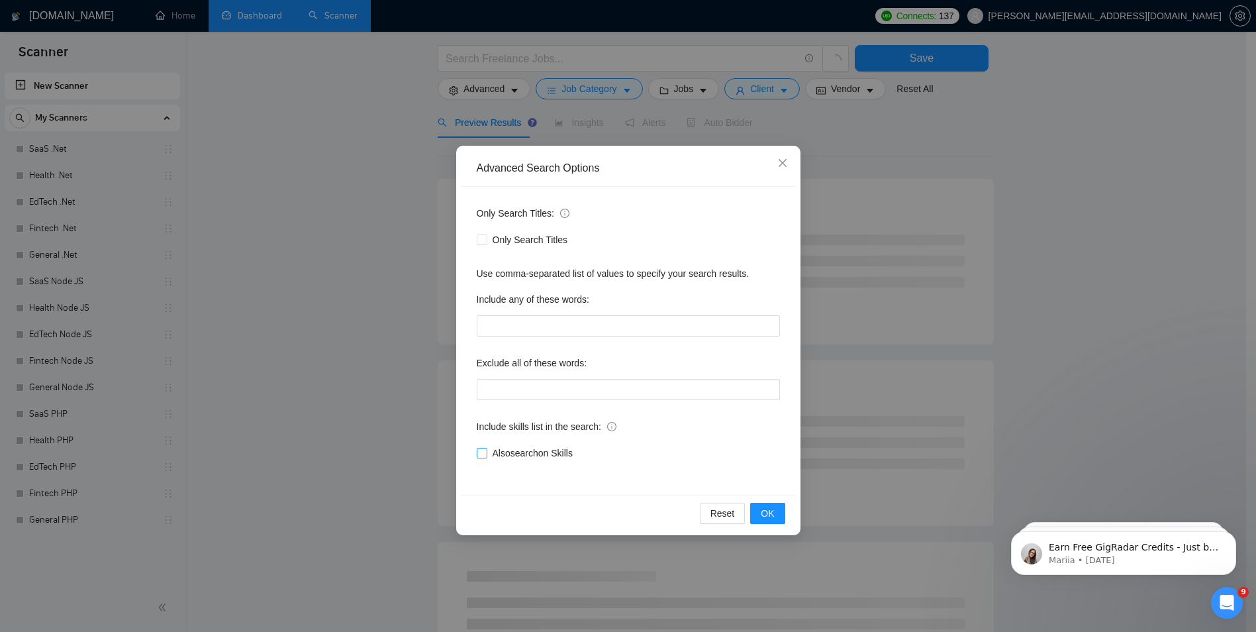
click at [522, 457] on span "Also search on Skills" at bounding box center [532, 453] width 91 height 15
click at [486, 457] on input "Also search on Skills" at bounding box center [481, 452] width 9 height 9
click at [538, 393] on input "text" at bounding box center [628, 389] width 303 height 21
click at [525, 456] on span "Also search on Skills" at bounding box center [532, 453] width 91 height 15
click at [486, 456] on input "Also search on Skills" at bounding box center [481, 452] width 9 height 9
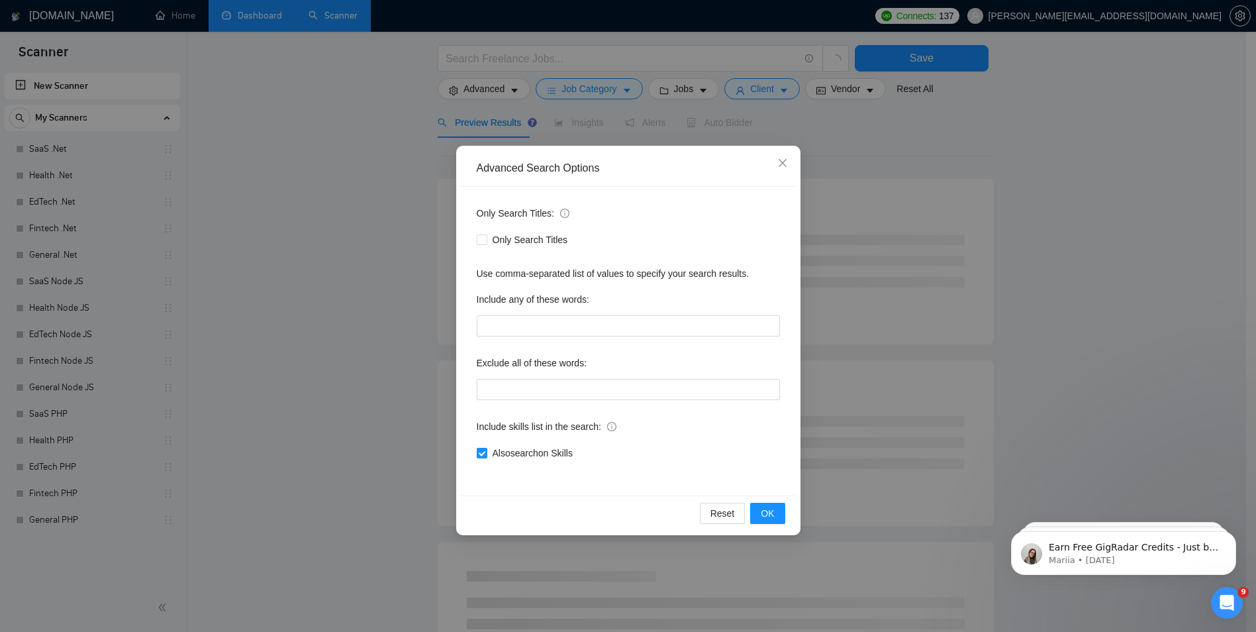
checkbox input "false"
click at [558, 389] on input "text" at bounding box center [628, 389] width 303 height 21
type input "Wordpress, CMS,"
click at [765, 507] on button "OK" at bounding box center [767, 513] width 34 height 21
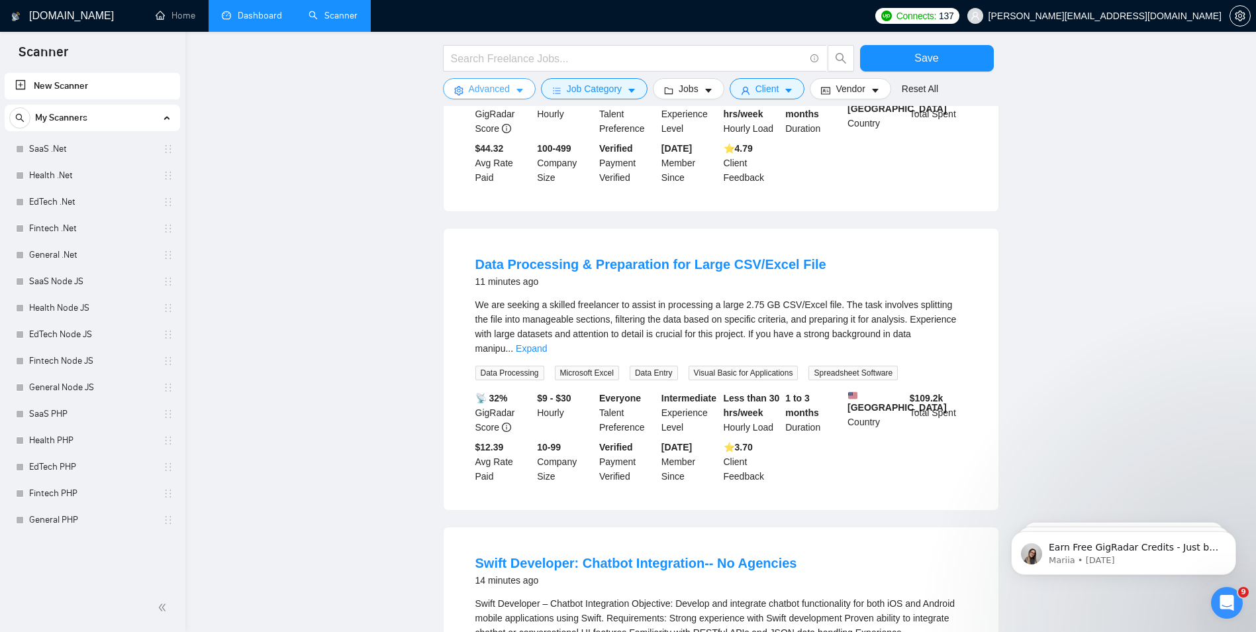
scroll to position [331, 0]
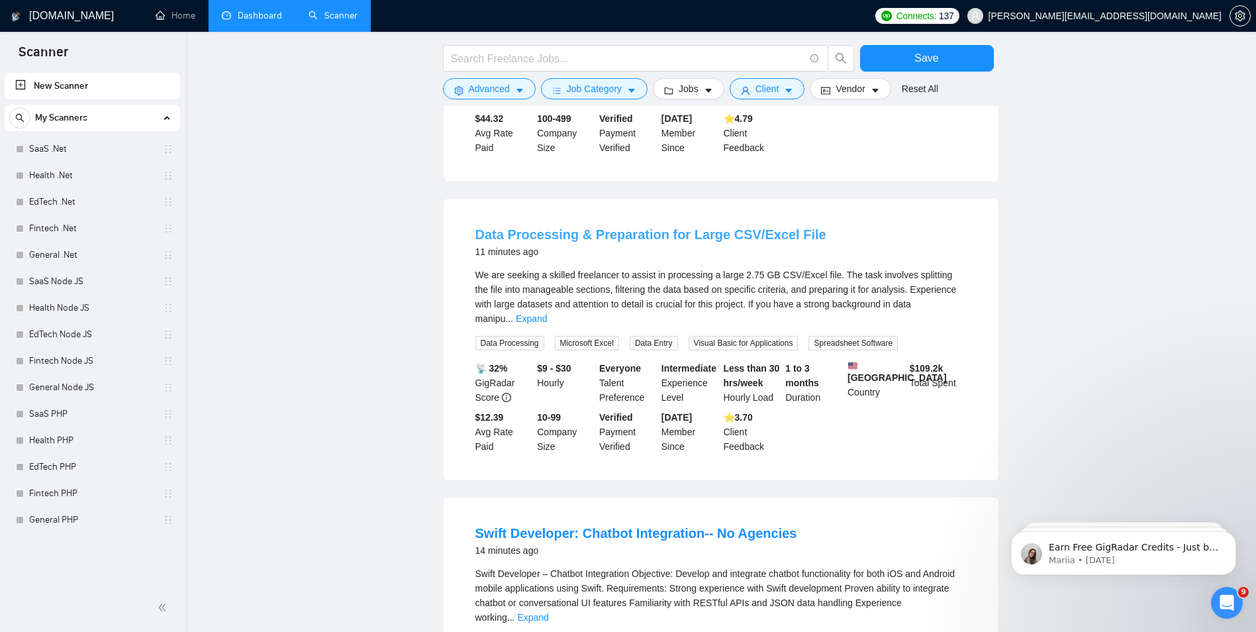
click at [772, 242] on link "Data Processing & Preparation for Large CSV/Excel File" at bounding box center [650, 234] width 351 height 15
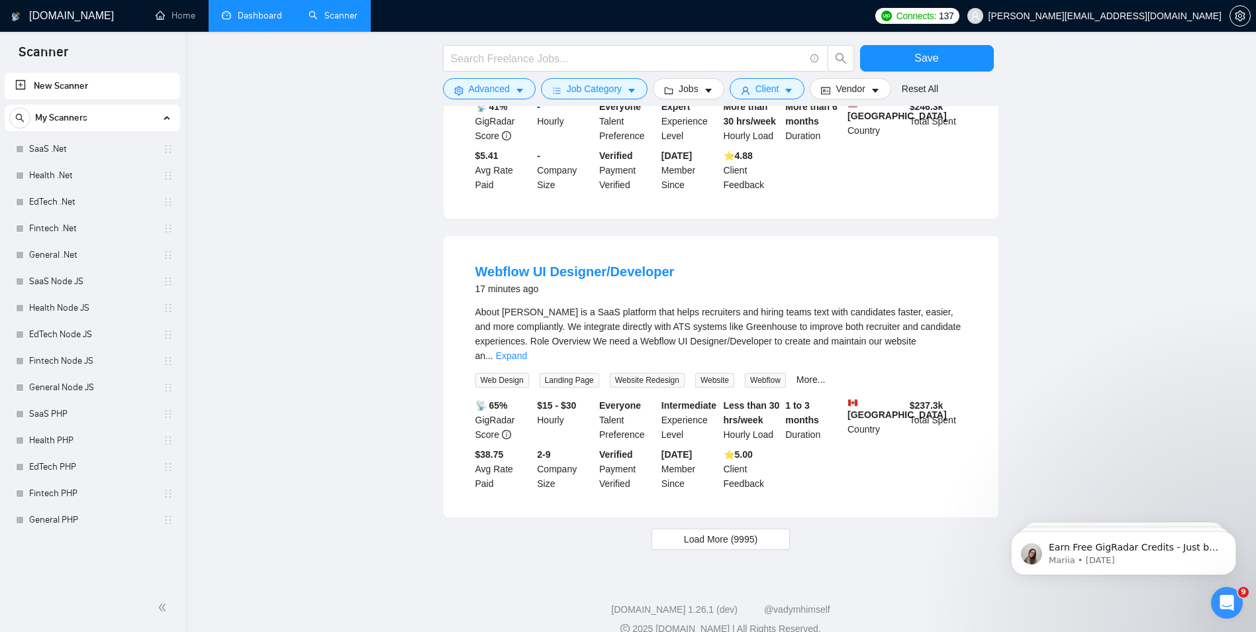
scroll to position [1190, 0]
click at [691, 531] on span "Load More (9995)" at bounding box center [720, 538] width 73 height 15
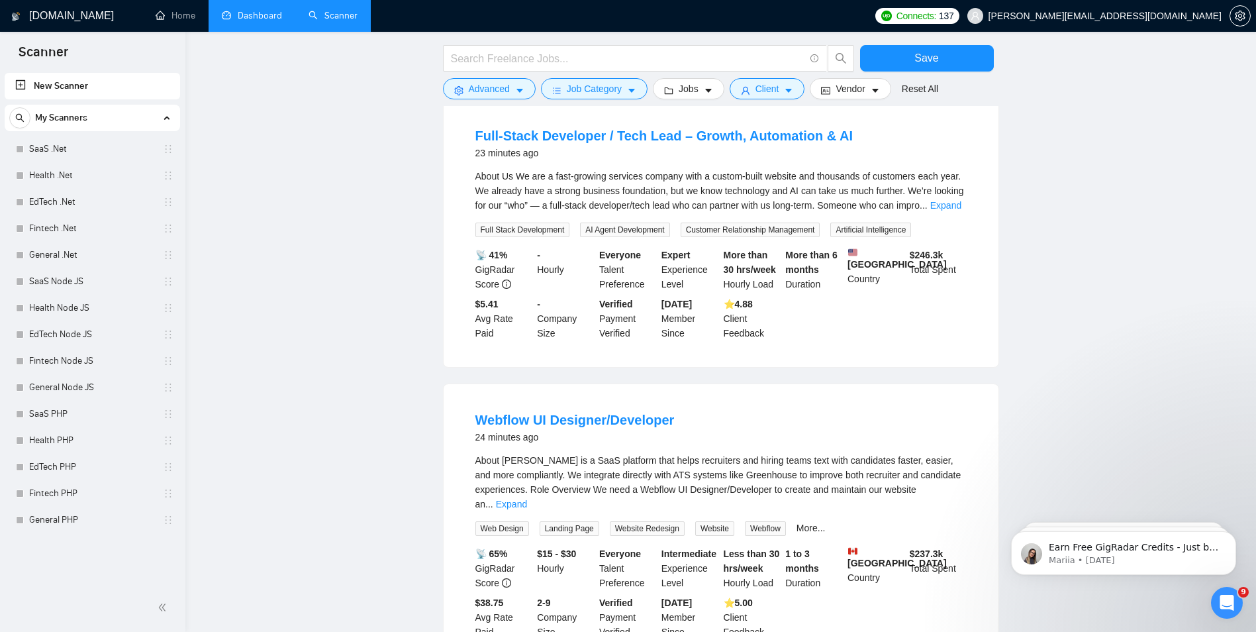
scroll to position [1588, 0]
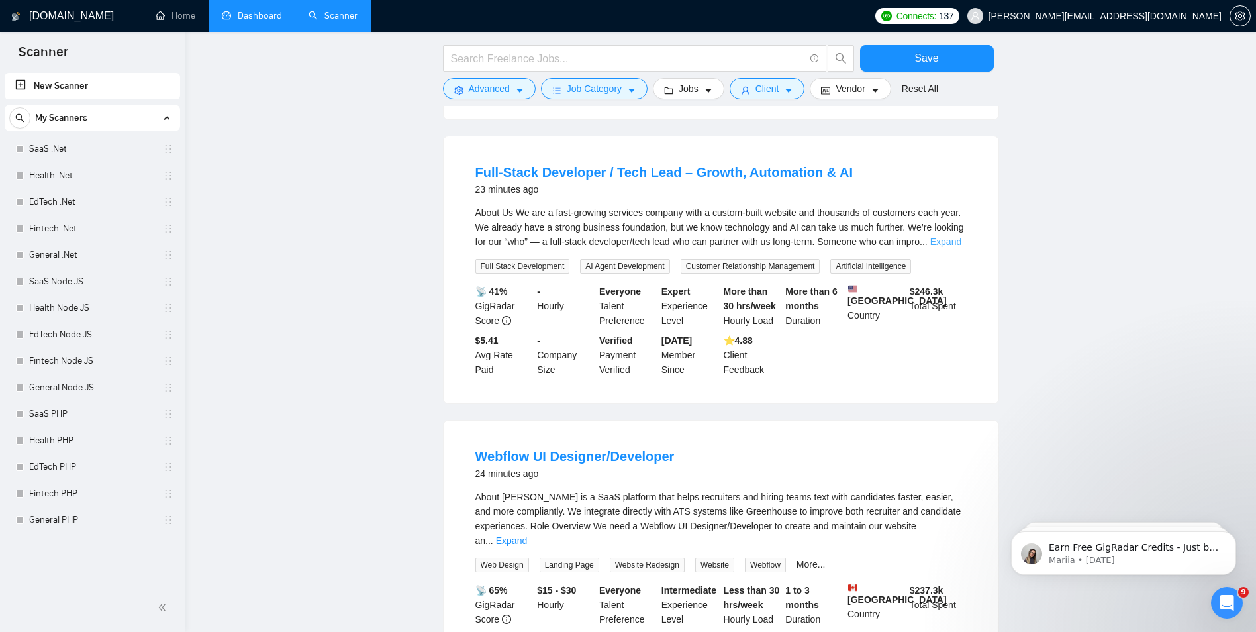
click at [947, 236] on link "Expand" at bounding box center [945, 241] width 31 height 11
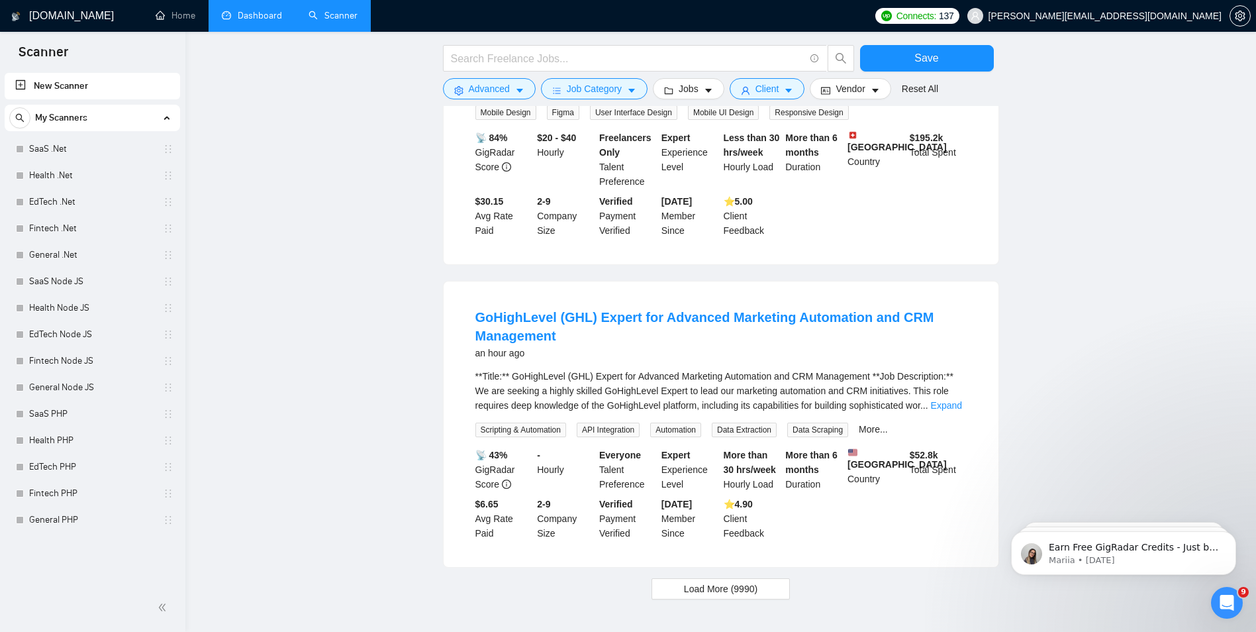
scroll to position [2921, 0]
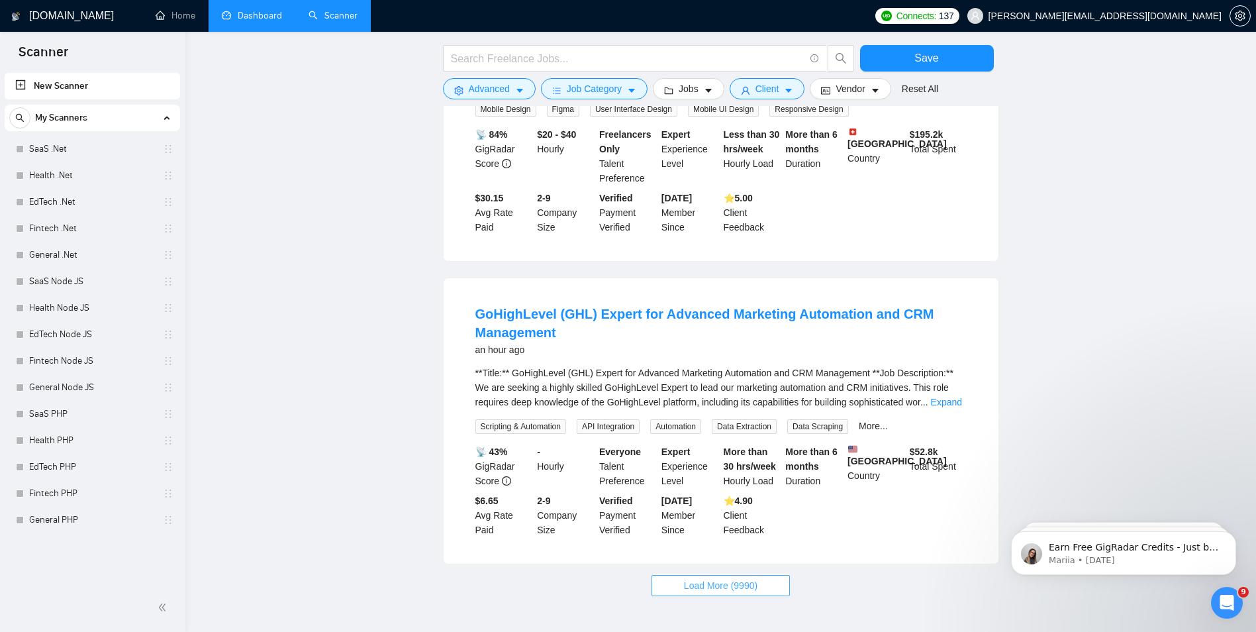
click at [734, 578] on span "Load More (9990)" at bounding box center [720, 585] width 73 height 15
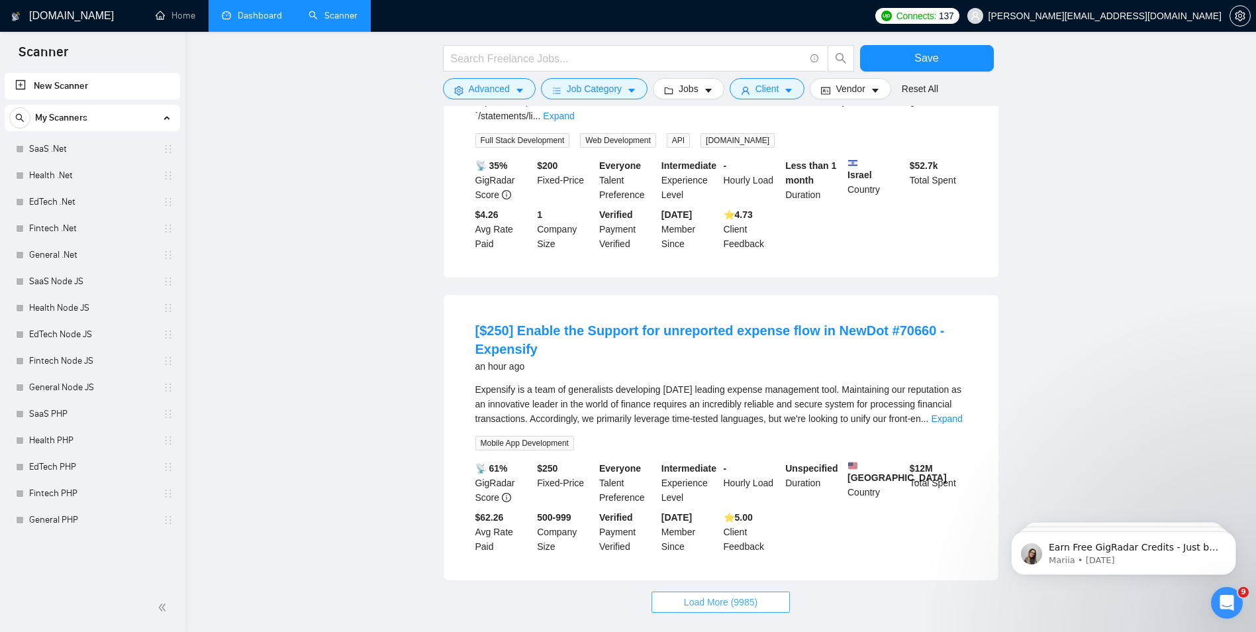
scroll to position [4398, 0]
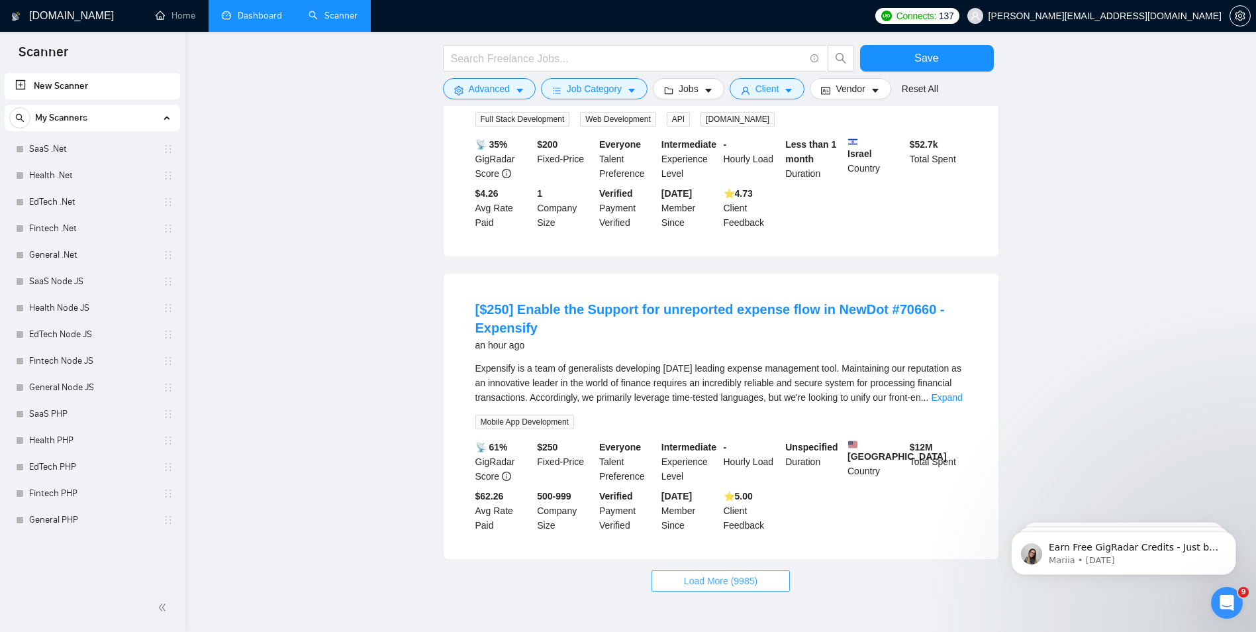
click at [755, 573] on span "Load More (9985)" at bounding box center [720, 580] width 73 height 15
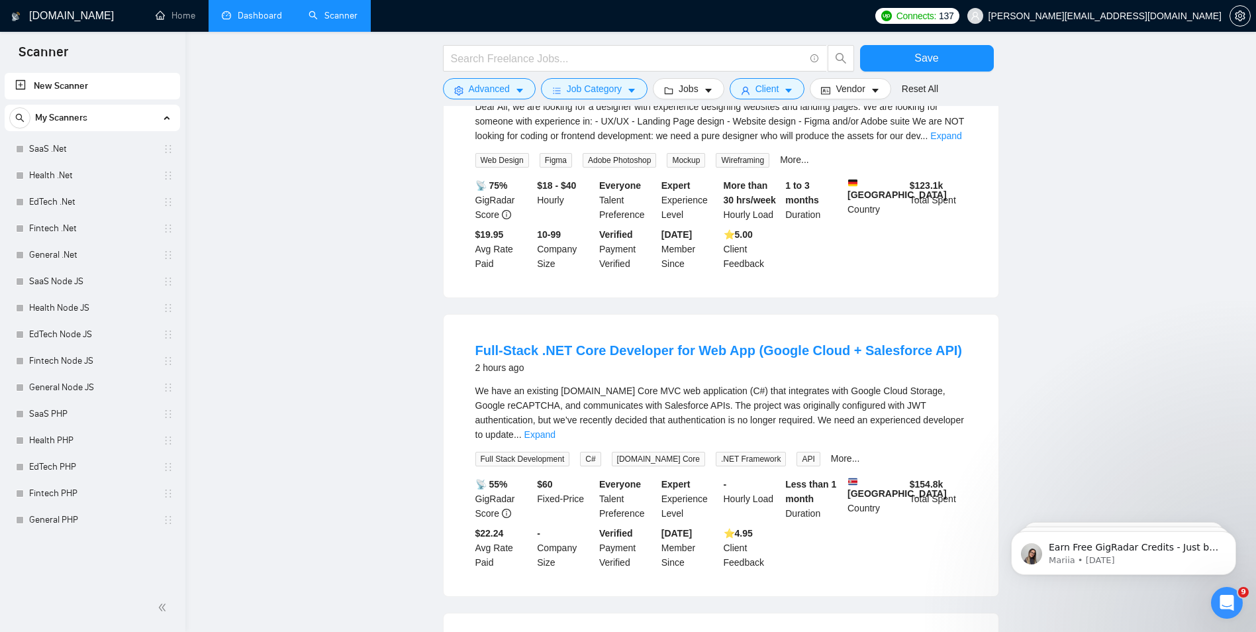
scroll to position [5258, 0]
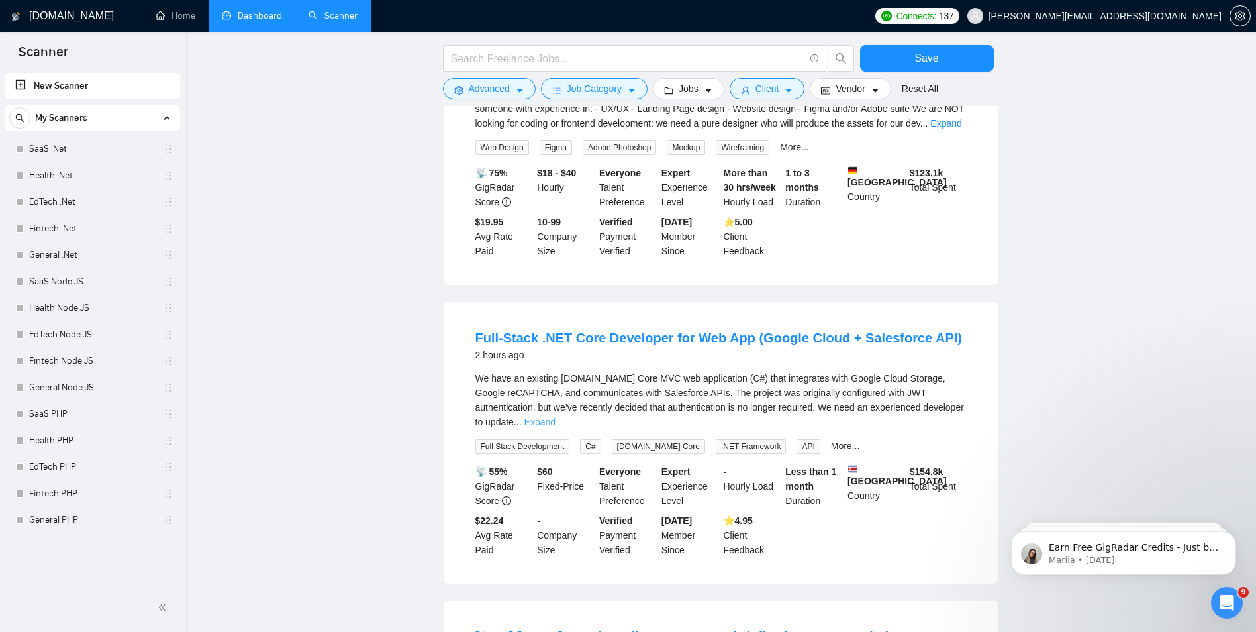
click at [555, 416] on link "Expand" at bounding box center [539, 421] width 31 height 11
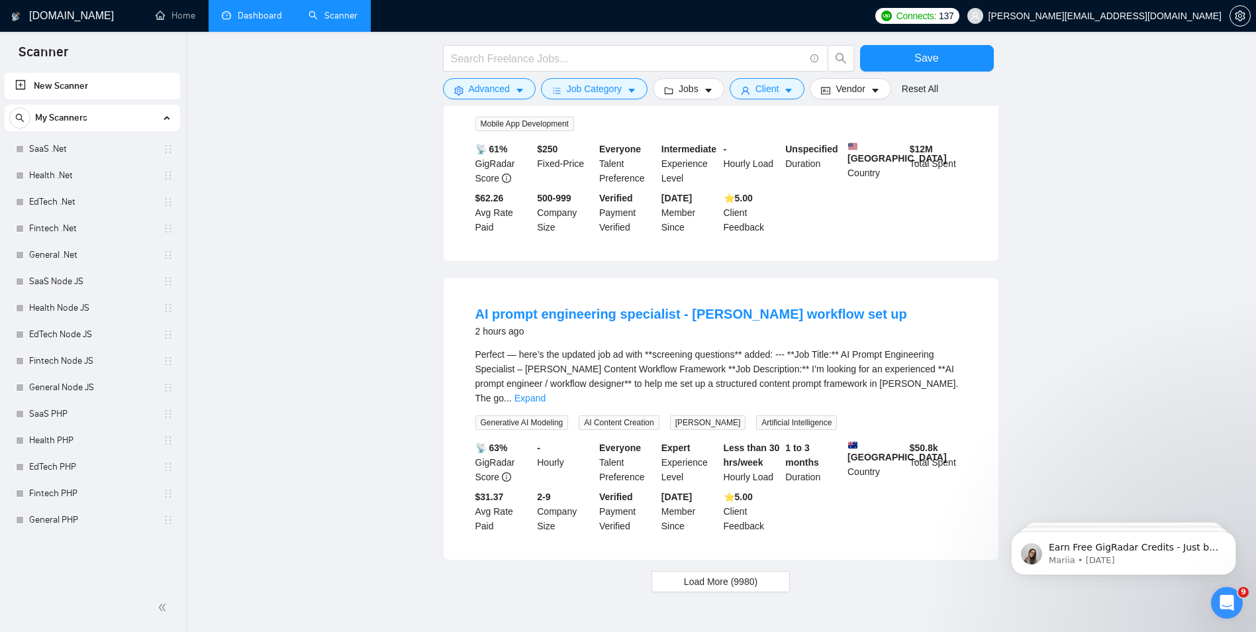
scroll to position [5899, 0]
click at [736, 573] on span "Load More (9980)" at bounding box center [720, 580] width 73 height 15
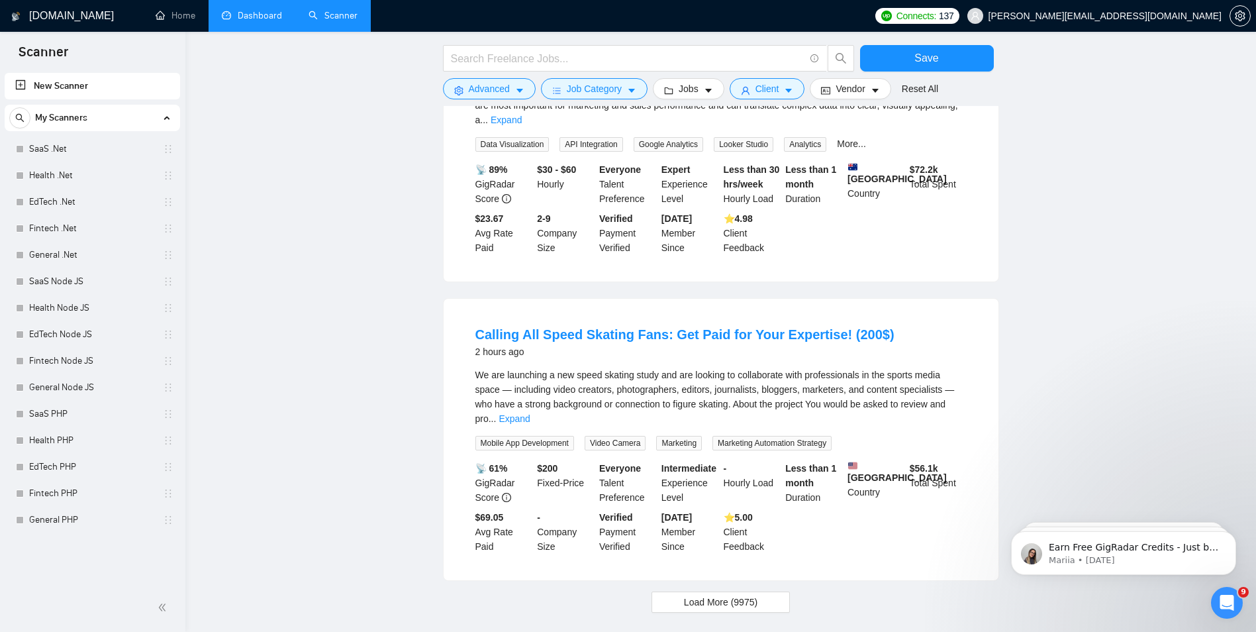
scroll to position [7362, 0]
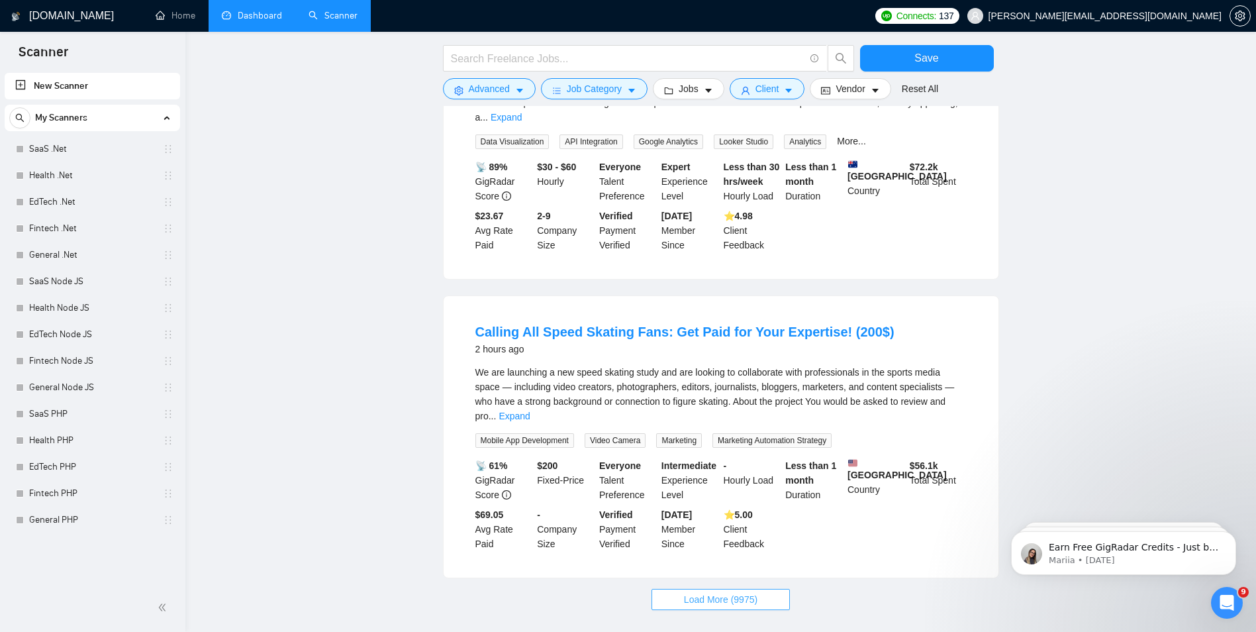
drag, startPoint x: 733, startPoint y: 522, endPoint x: 765, endPoint y: 503, distance: 37.5
click at [733, 592] on span "Load More (9975)" at bounding box center [720, 599] width 73 height 15
click at [663, 589] on button "Loading..." at bounding box center [720, 599] width 115 height 21
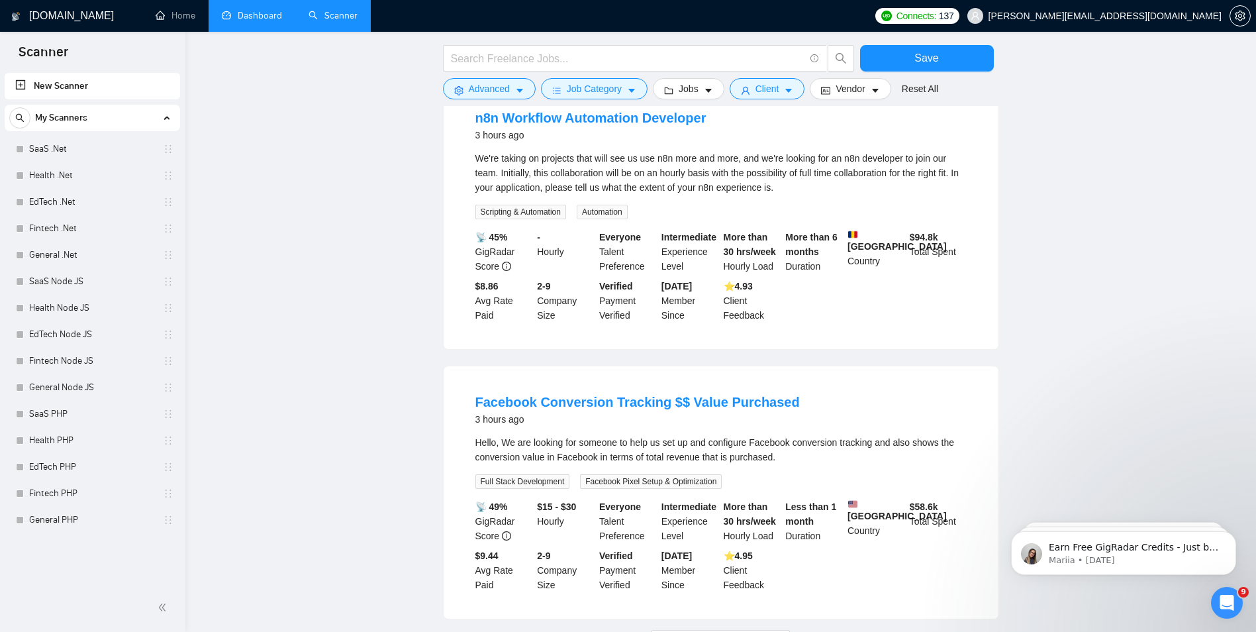
scroll to position [8788, 0]
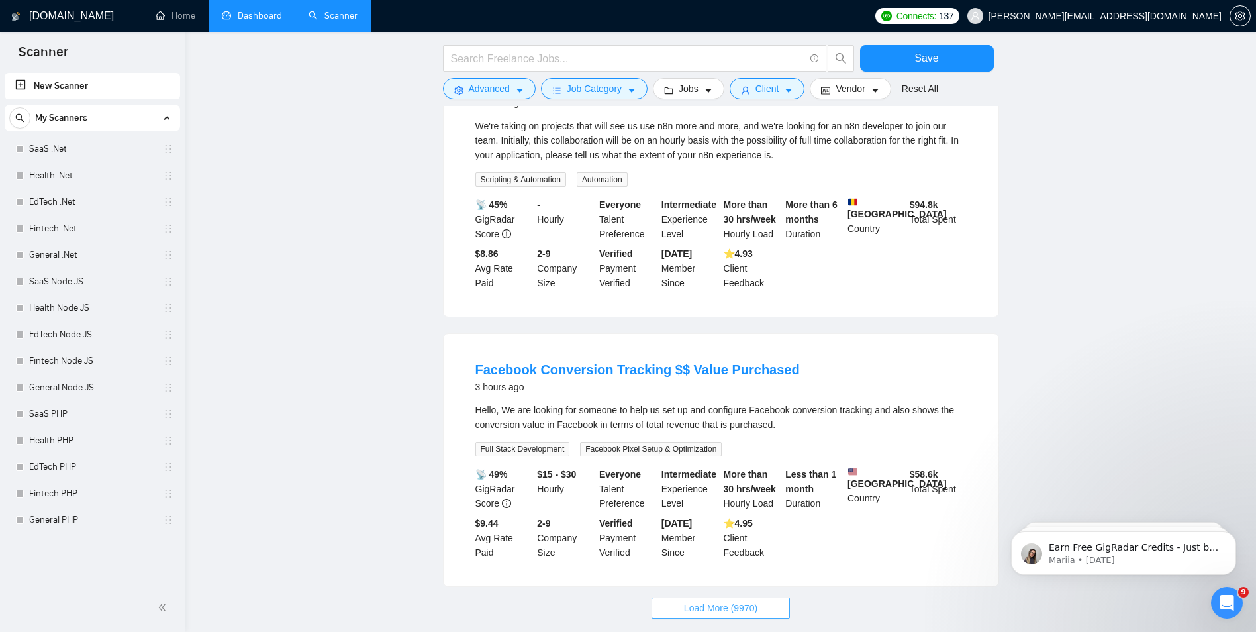
click at [724, 601] on span "Load More (9970)" at bounding box center [720, 608] width 73 height 15
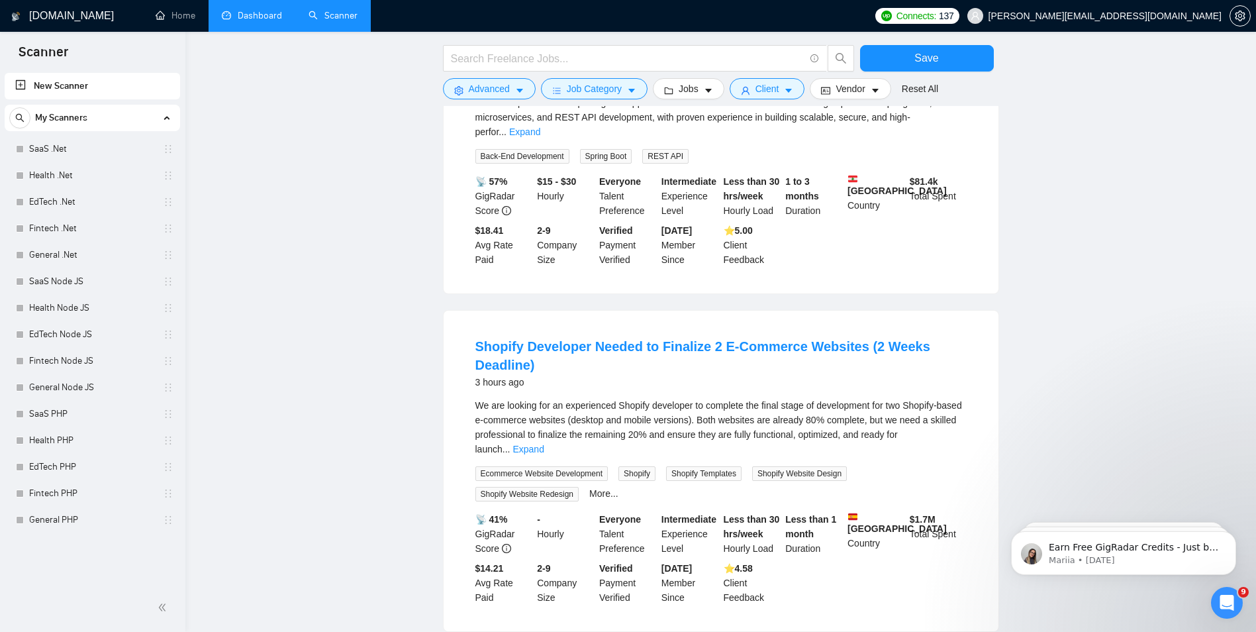
scroll to position [10262, 0]
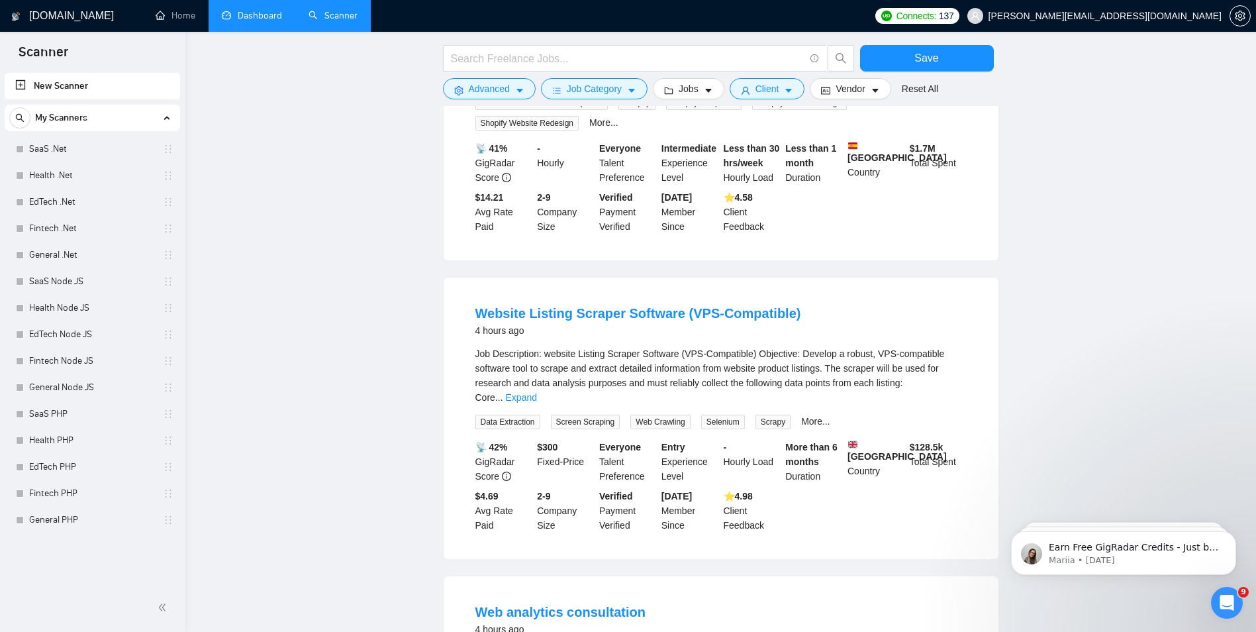
scroll to position [10660, 0]
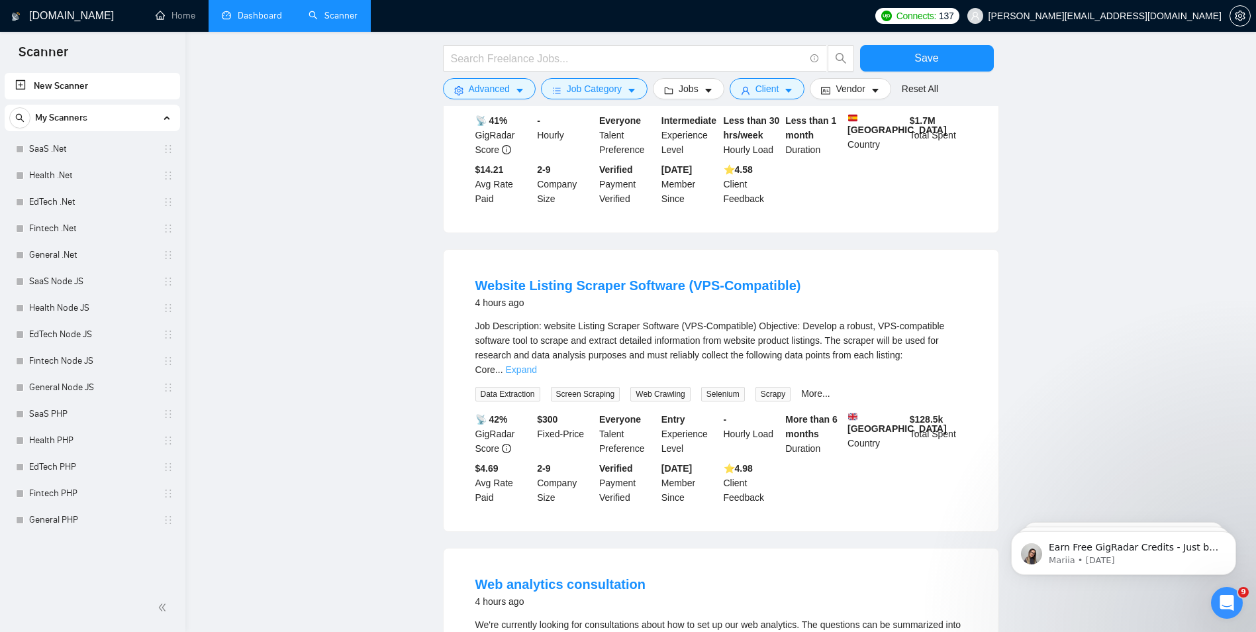
click at [537, 364] on link "Expand" at bounding box center [521, 369] width 31 height 11
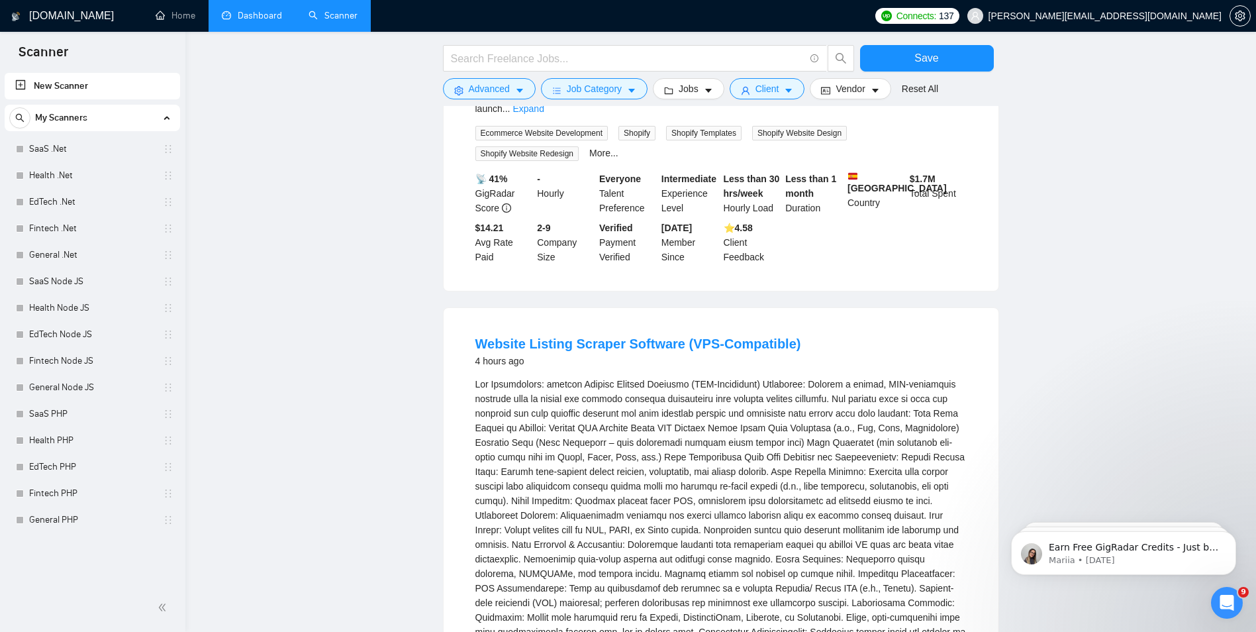
scroll to position [10527, 0]
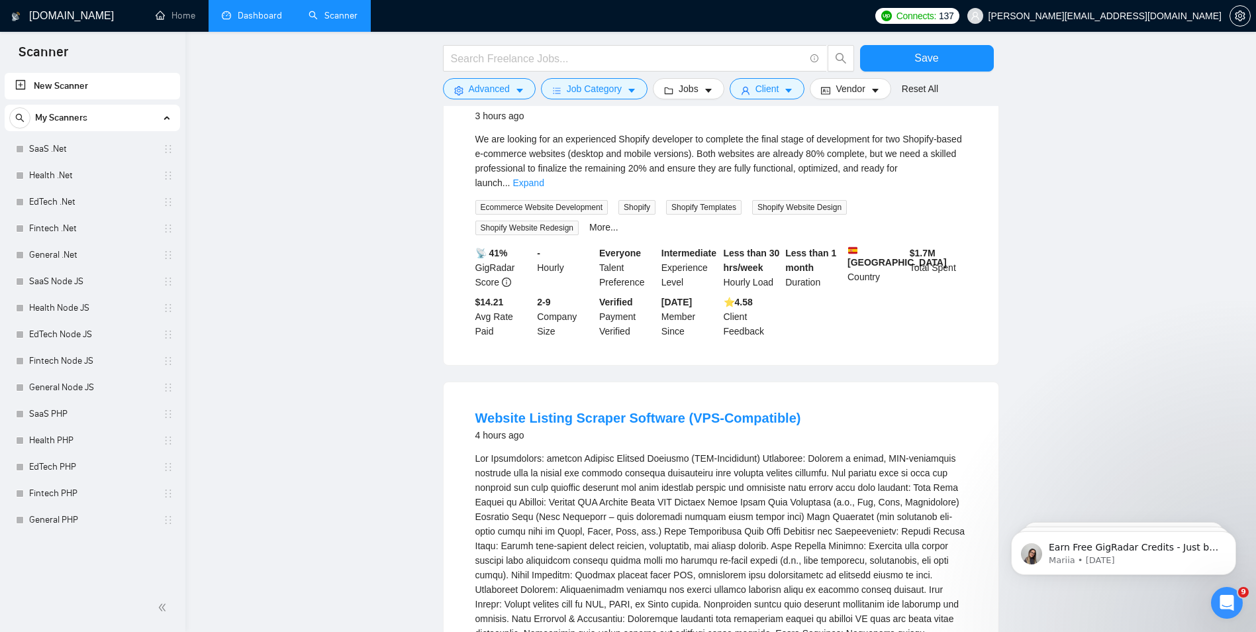
drag, startPoint x: 576, startPoint y: 285, endPoint x: 920, endPoint y: 287, distance: 343.6
click at [920, 409] on div "Website Listing Scraper Software (VPS-Compatible) 4 hours ago" at bounding box center [720, 426] width 491 height 34
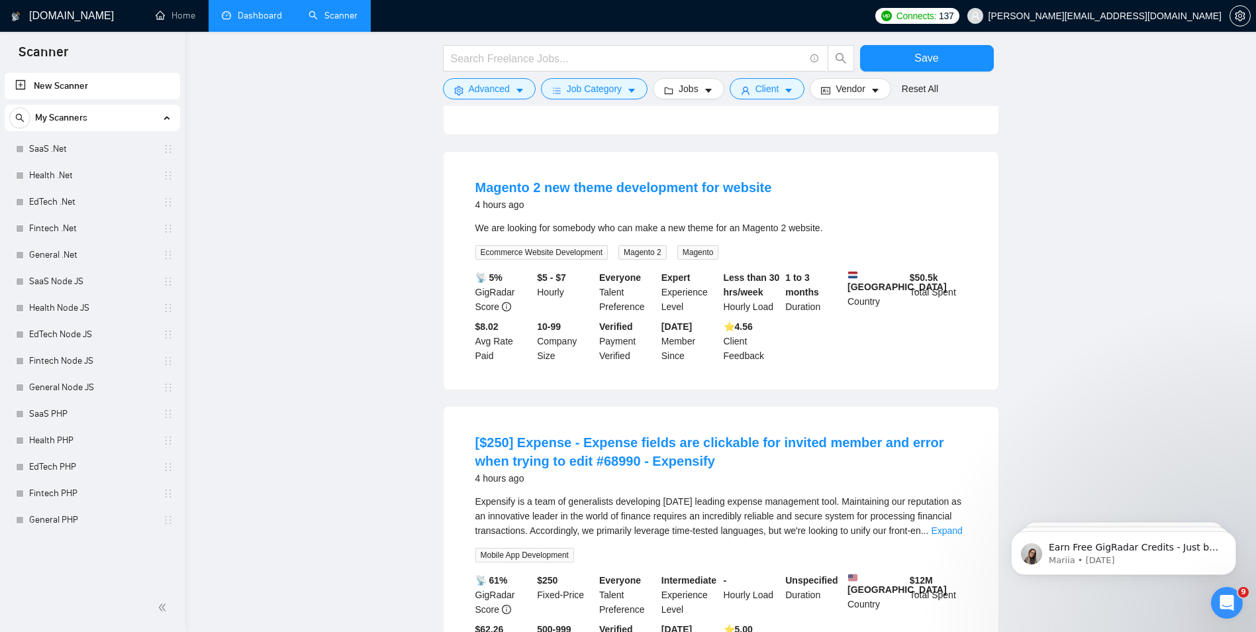
scroll to position [11963, 0]
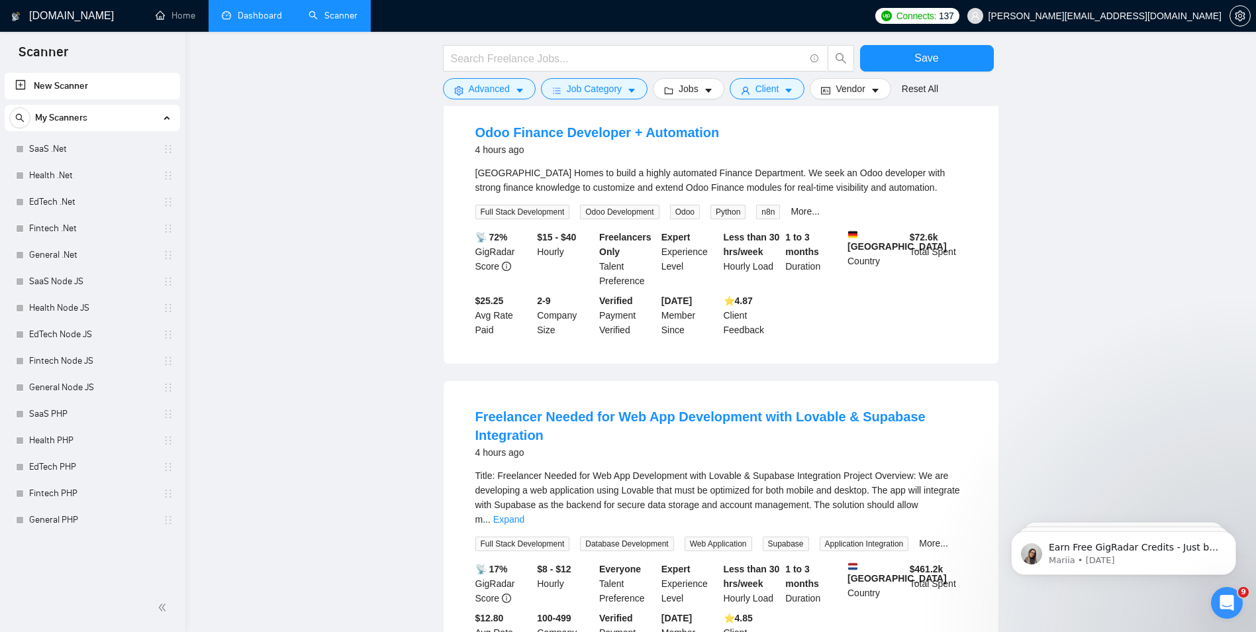
scroll to position [13397, 0]
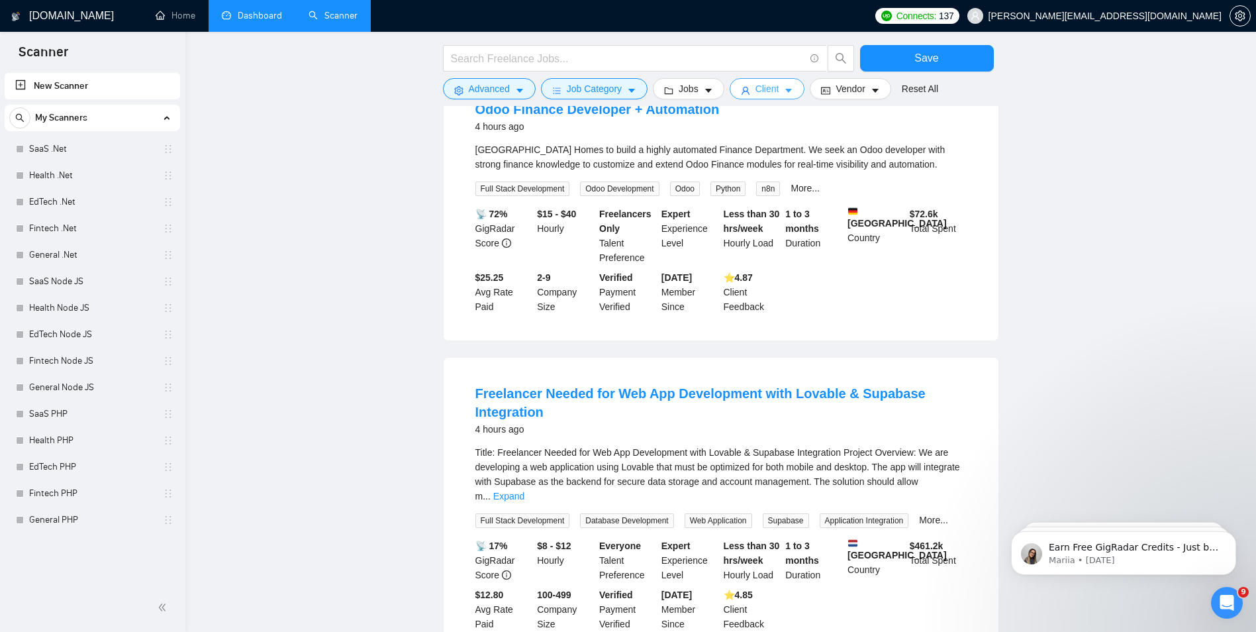
click at [777, 93] on button "Client" at bounding box center [767, 88] width 75 height 21
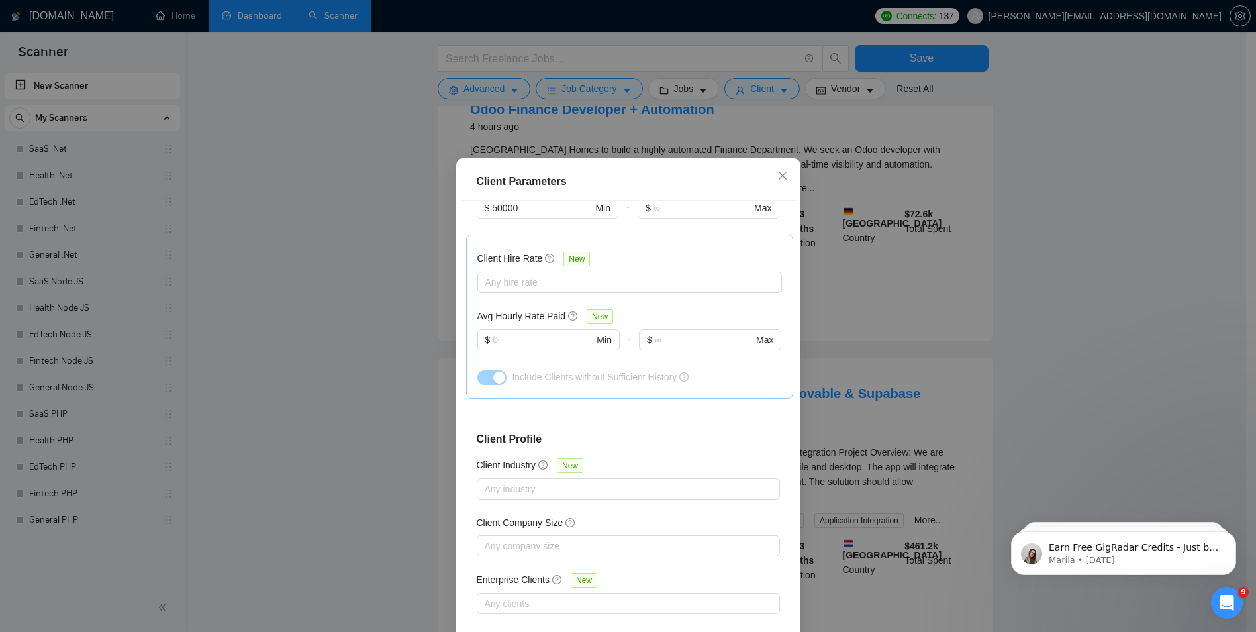
scroll to position [316, 0]
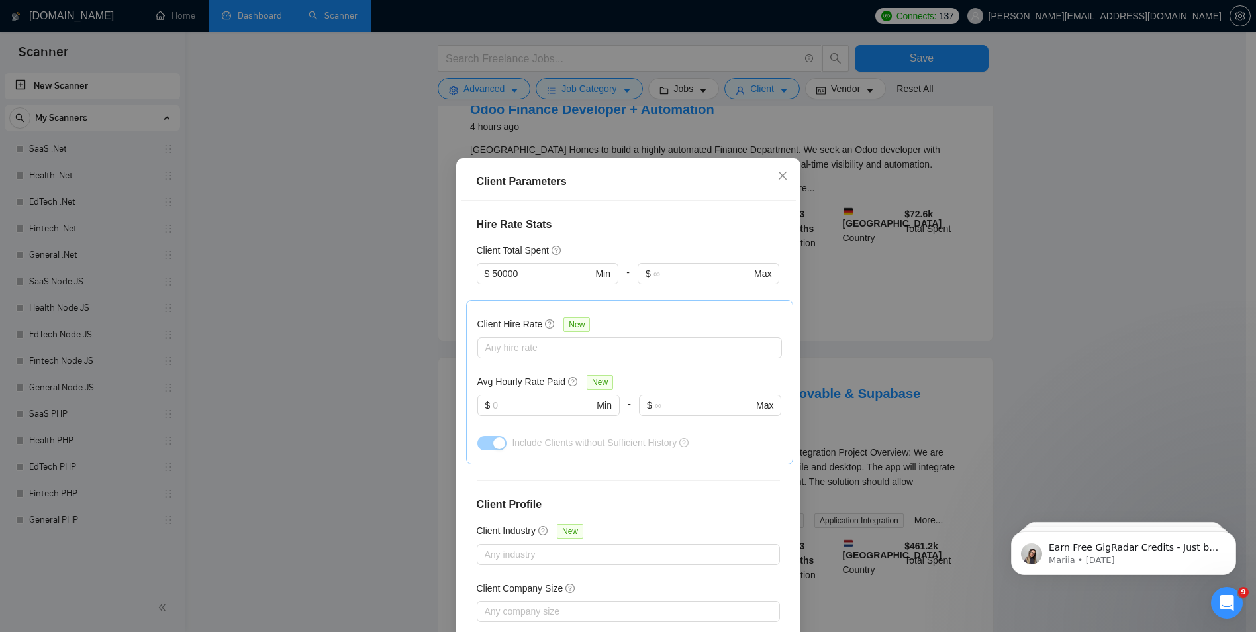
drag, startPoint x: 975, startPoint y: 184, endPoint x: 757, endPoint y: 128, distance: 224.8
click at [971, 184] on div "Client Parameters Client Location Include Client Countries Select Exclude Clien…" at bounding box center [628, 316] width 1256 height 632
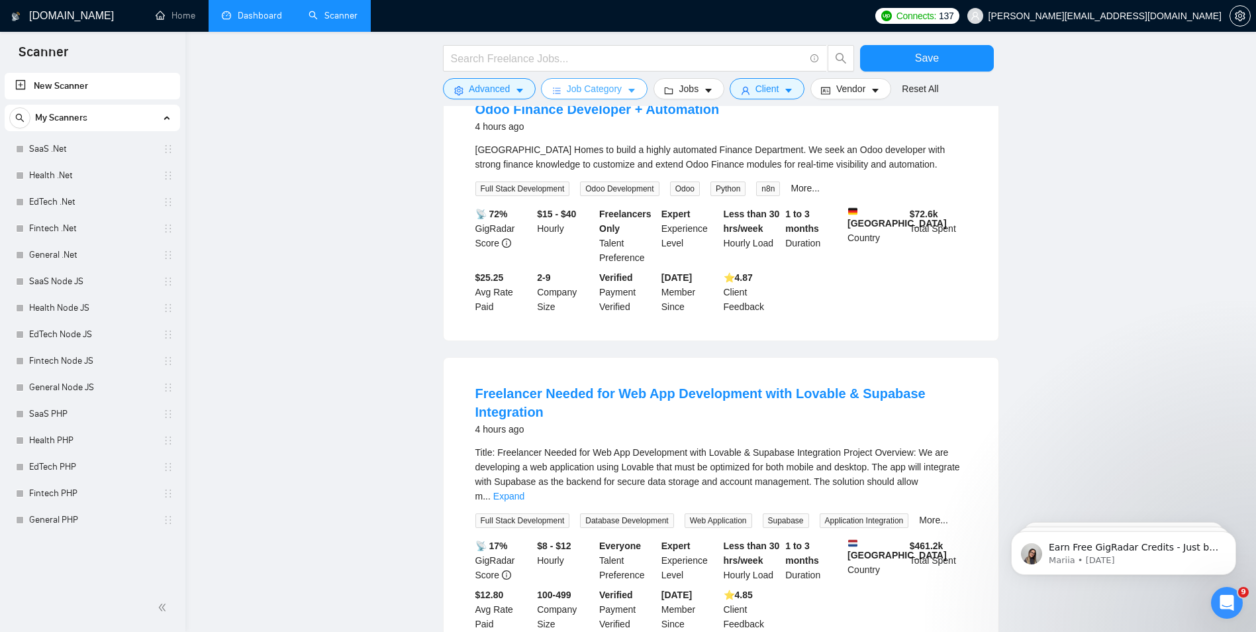
click at [570, 83] on span "Job Category" at bounding box center [594, 88] width 55 height 15
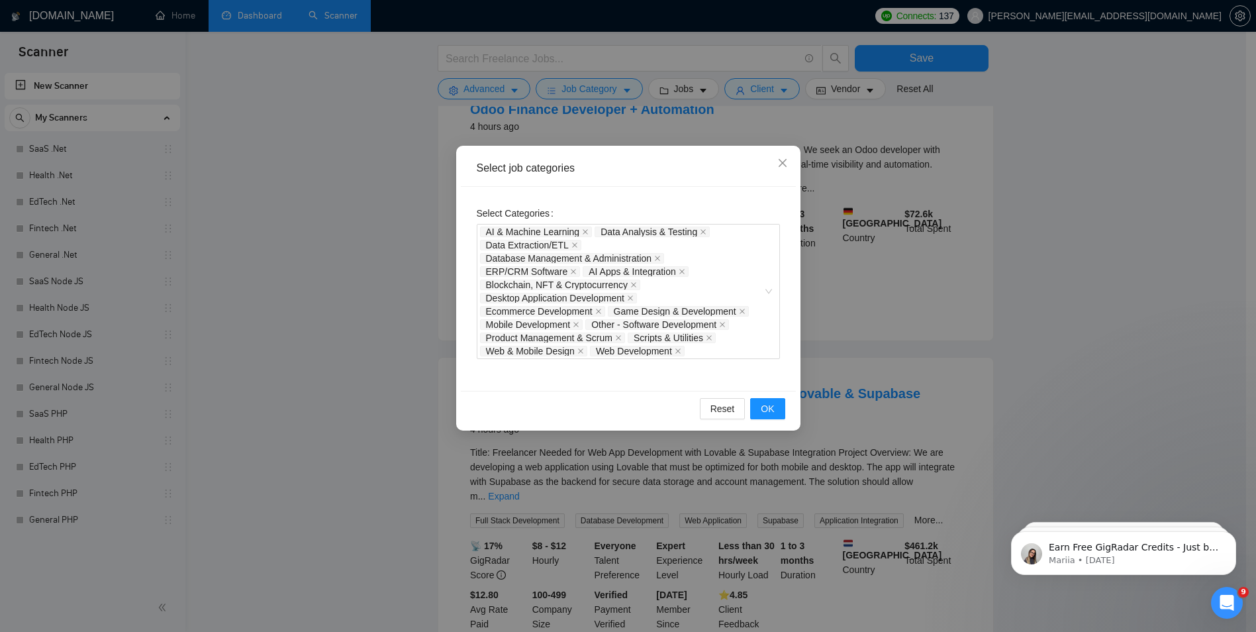
click at [502, 93] on div "Select job categories Select Categories AI & Machine Learning Data Analysis & T…" at bounding box center [628, 316] width 1256 height 632
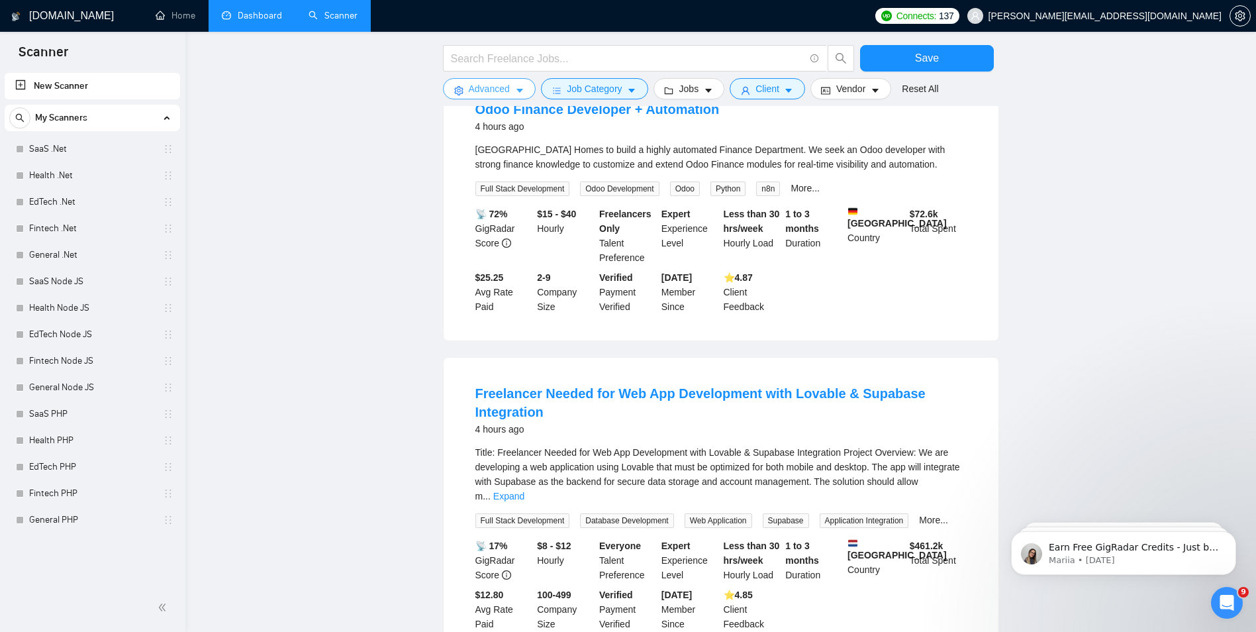
click at [506, 91] on span "Advanced" at bounding box center [489, 88] width 41 height 15
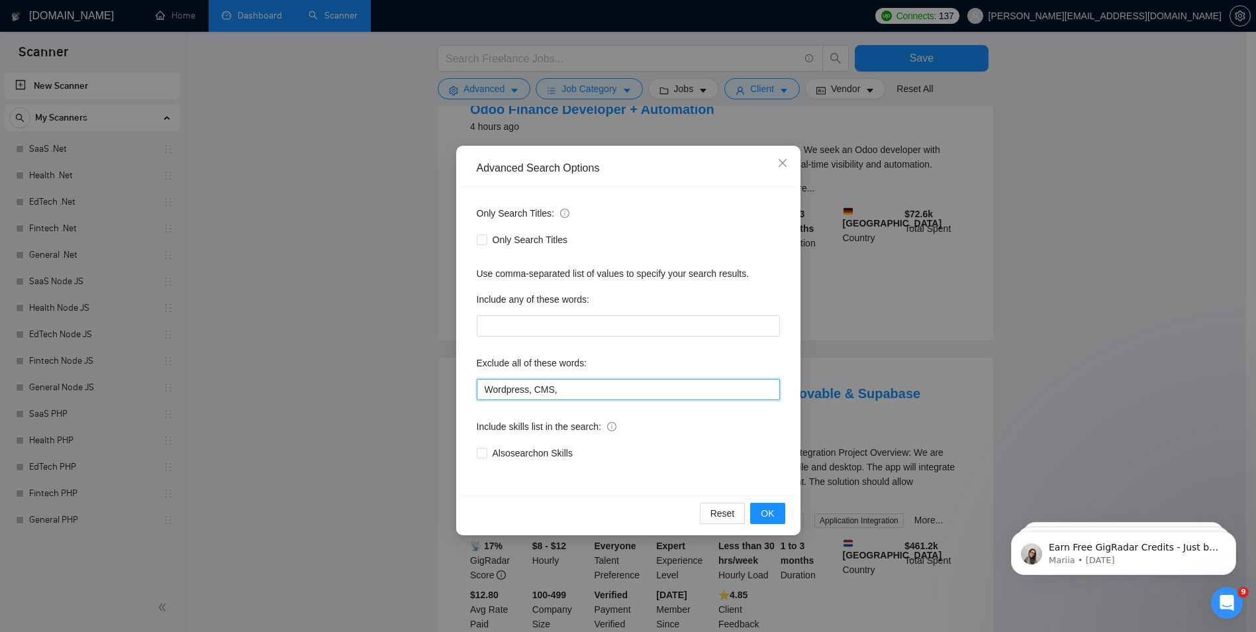
click at [600, 383] on input "Wordpress, CMS," at bounding box center [628, 389] width 303 height 21
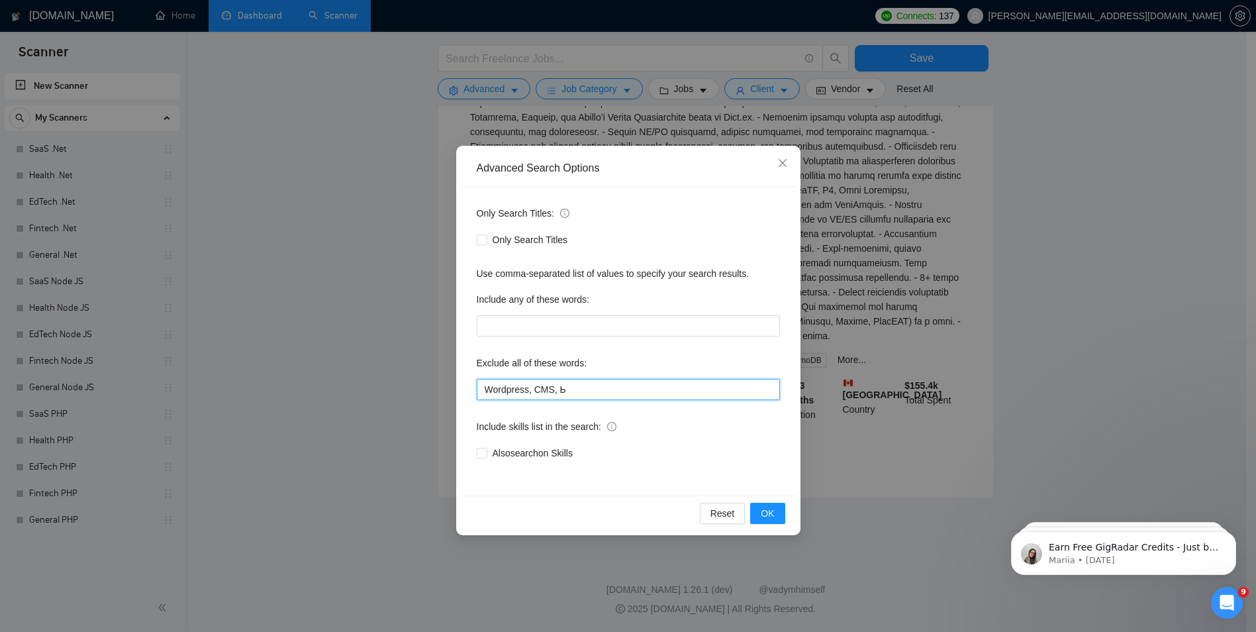
scroll to position [1167, 0]
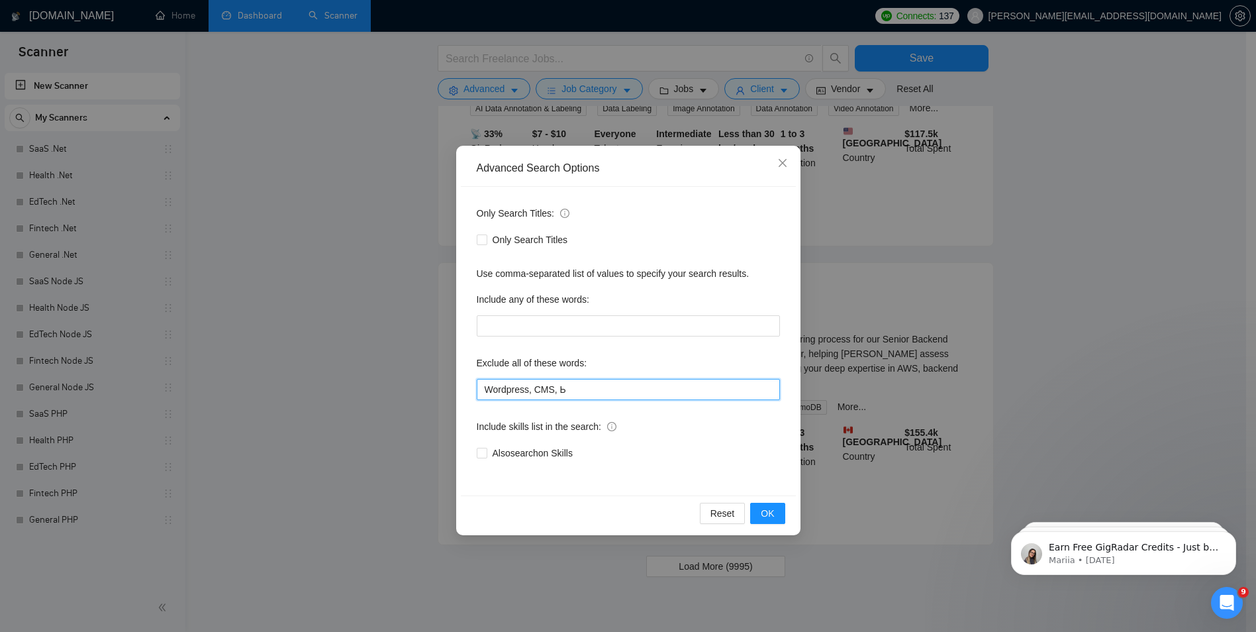
drag, startPoint x: 569, startPoint y: 386, endPoint x: 557, endPoint y: 387, distance: 11.3
click at [557, 387] on input "Wordpress, CMS, Ь" at bounding box center [628, 389] width 303 height 21
paste input "Magento"
type input "Wordpress, CMS, Magento"
click at [767, 510] on span "OK" at bounding box center [767, 513] width 13 height 15
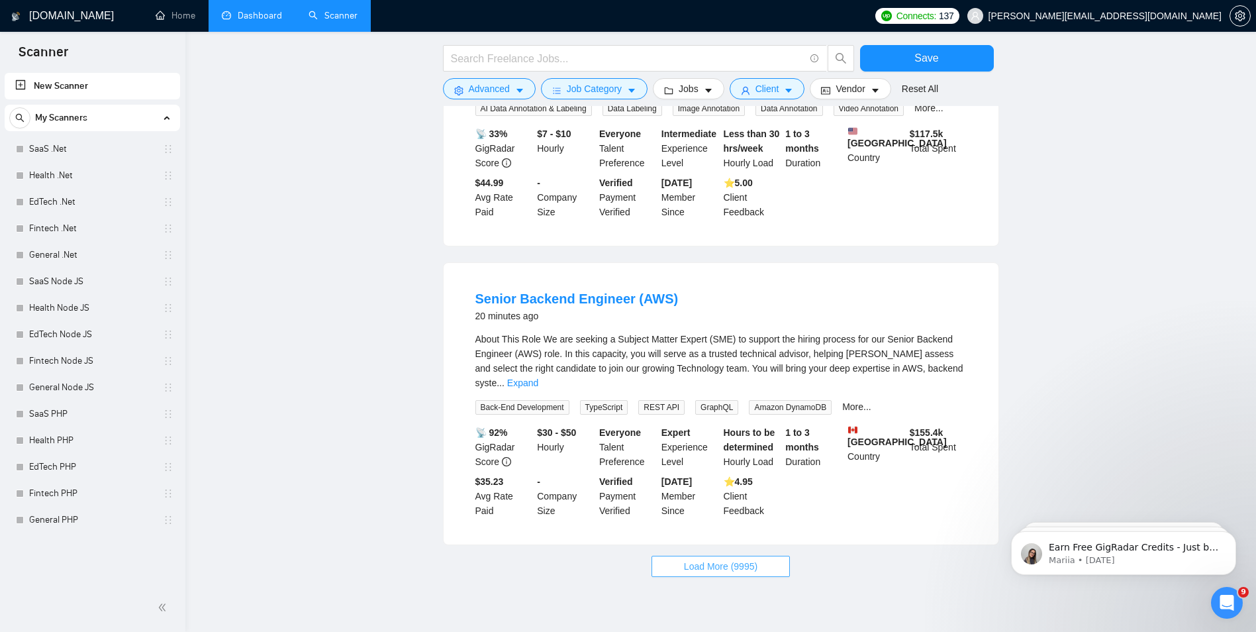
click at [712, 559] on span "Load More (9995)" at bounding box center [720, 566] width 73 height 15
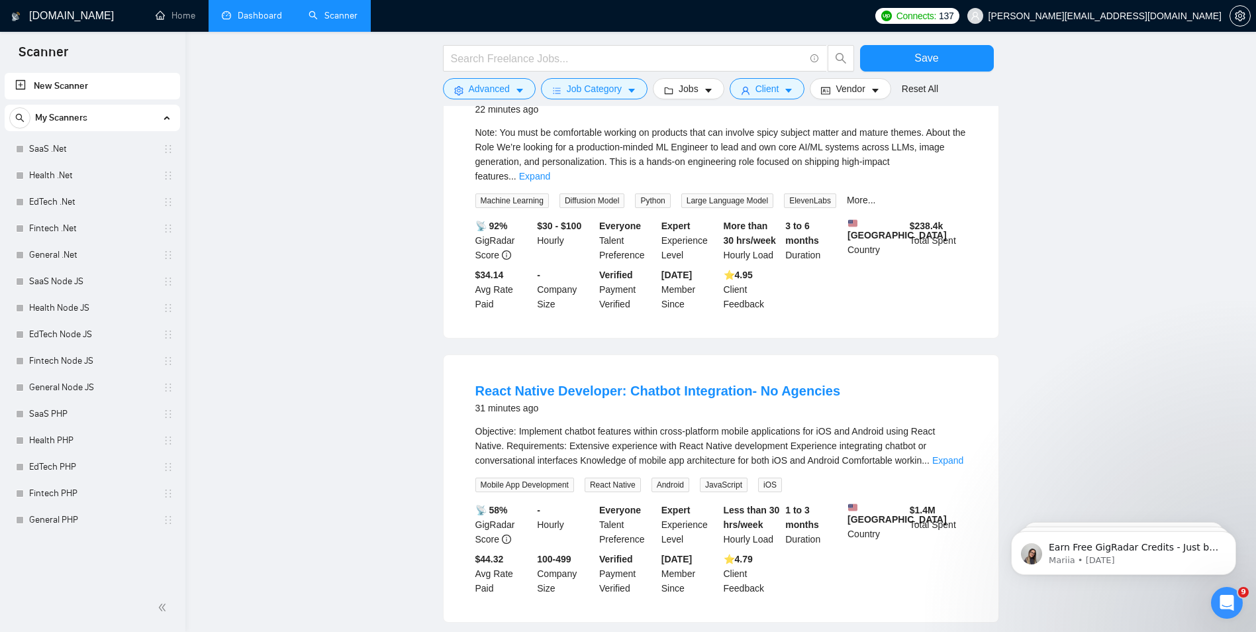
scroll to position [2094, 0]
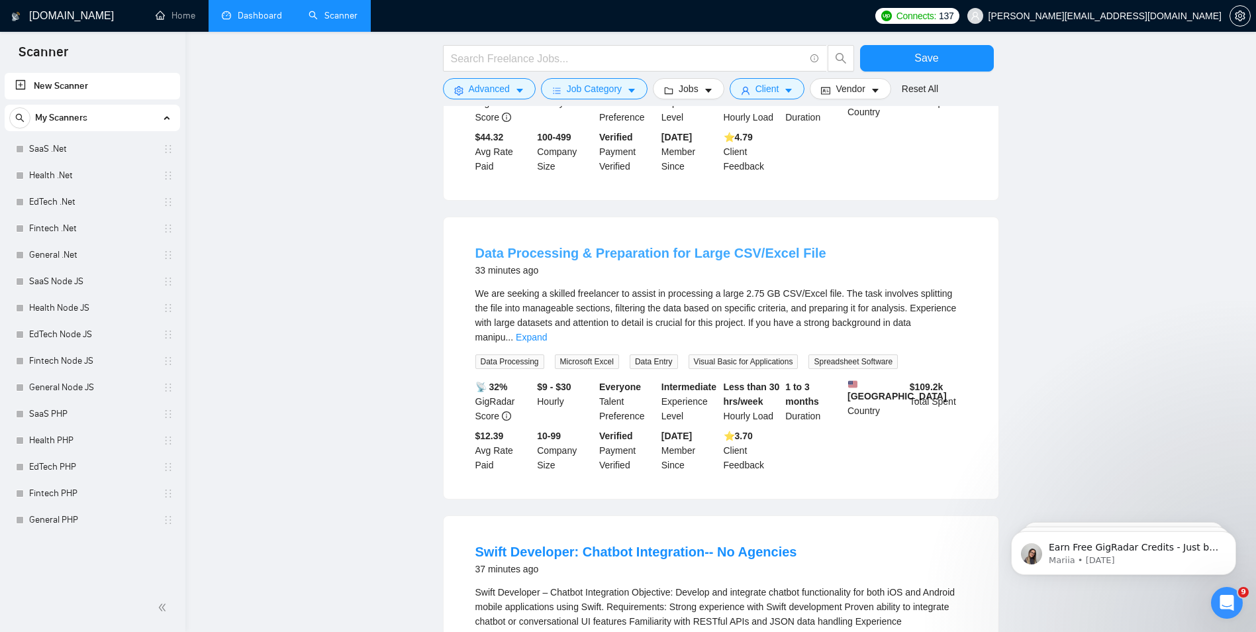
click at [750, 246] on link "Data Processing & Preparation for Large CSV/Excel File" at bounding box center [650, 253] width 351 height 15
